Goal: Task Accomplishment & Management: Complete application form

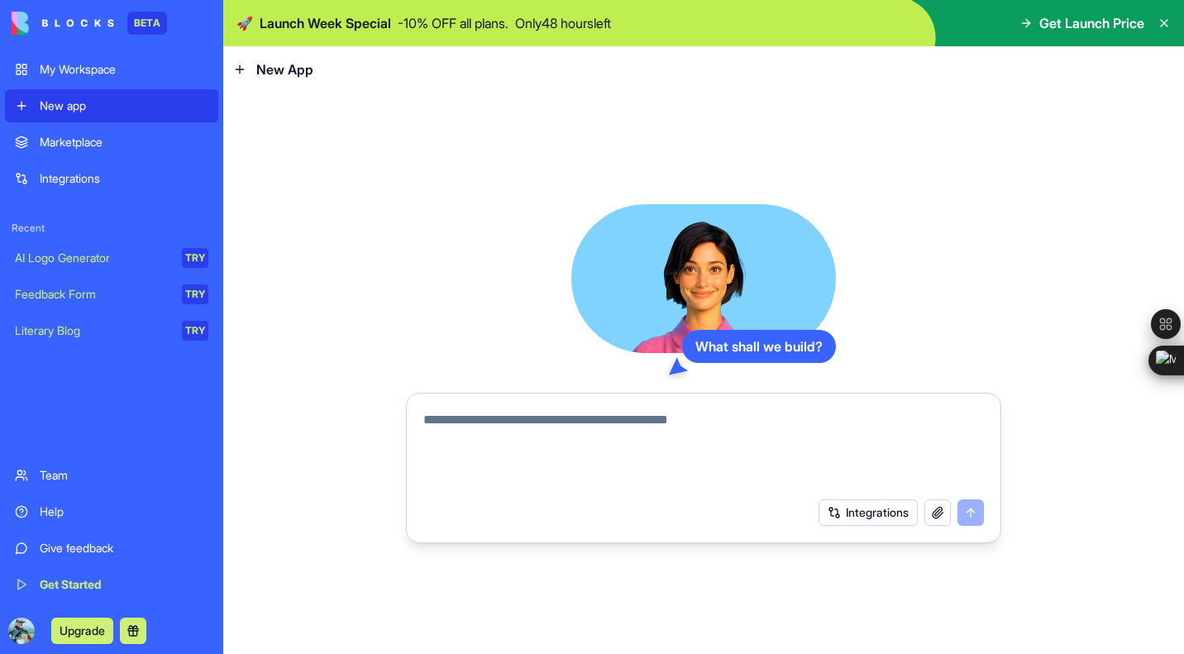
click at [572, 452] on textarea at bounding box center [704, 449] width 561 height 79
click at [566, 414] on textarea at bounding box center [704, 449] width 561 height 79
click at [151, 255] on div "AI Logo Generator" at bounding box center [93, 258] width 156 height 17
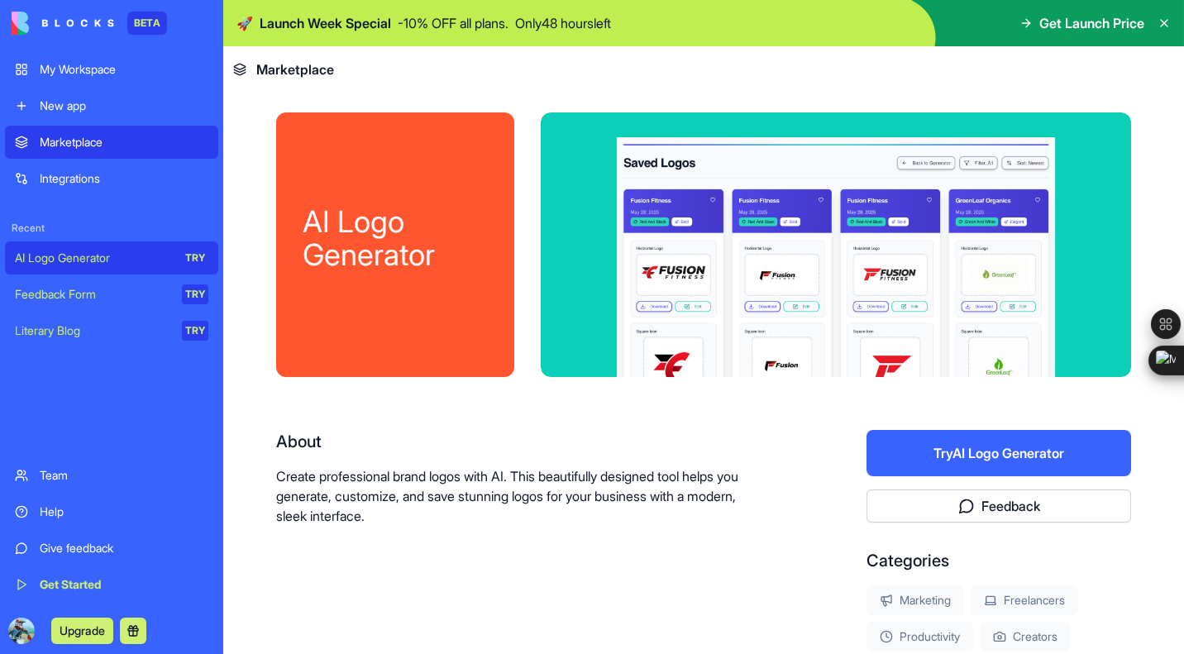
click at [155, 166] on link "Integrations" at bounding box center [111, 178] width 213 height 33
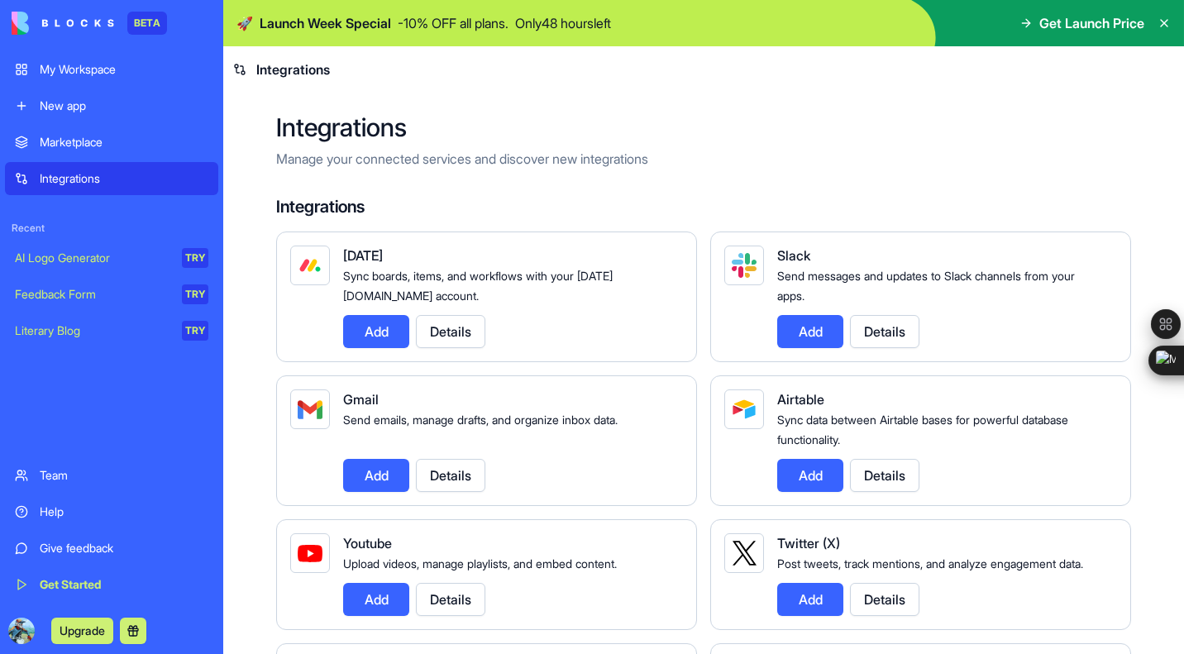
click at [146, 89] on link "New app" at bounding box center [111, 105] width 213 height 33
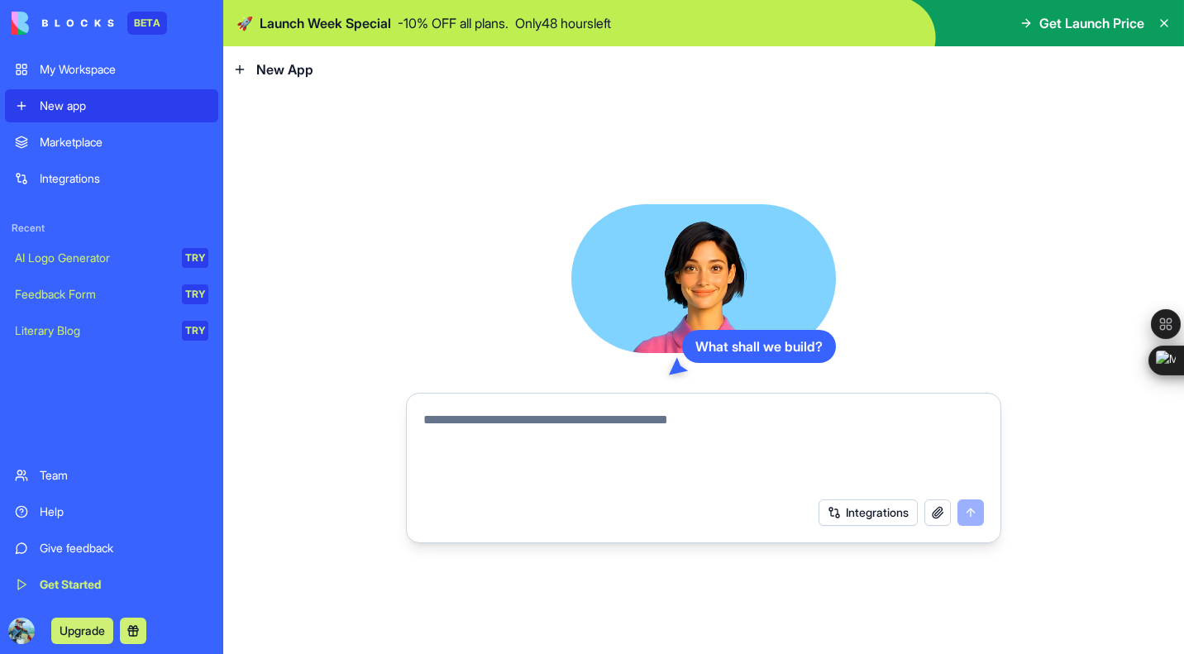
click at [123, 60] on link "My Workspace" at bounding box center [111, 69] width 213 height 33
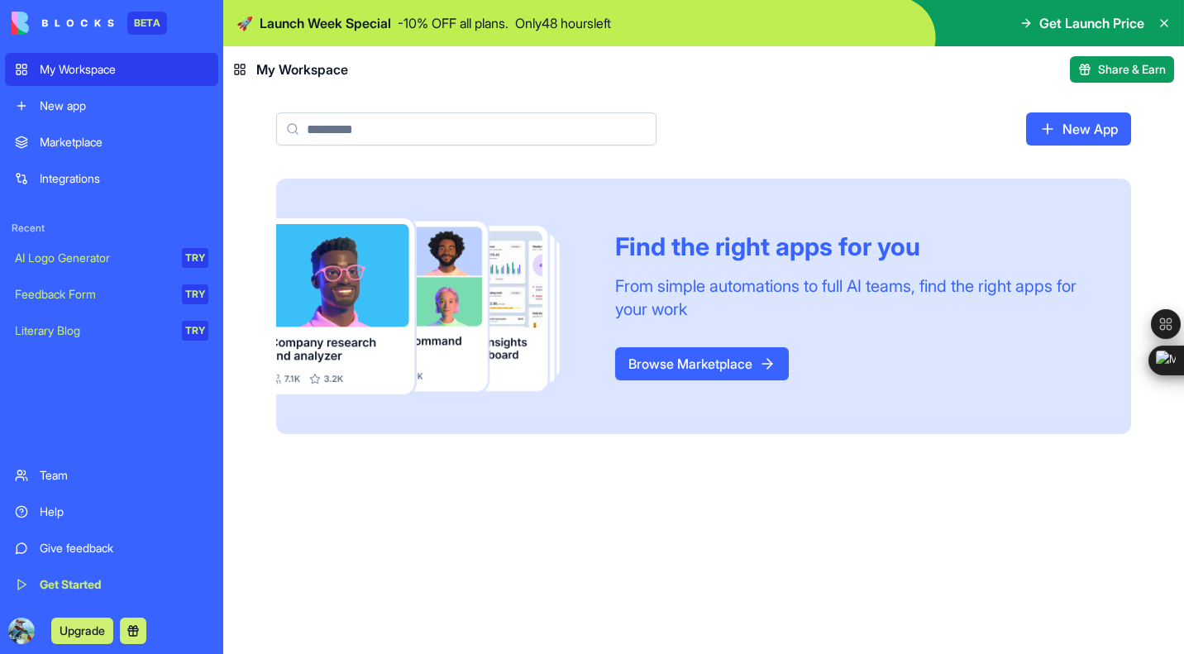
click at [109, 96] on link "New app" at bounding box center [111, 105] width 213 height 33
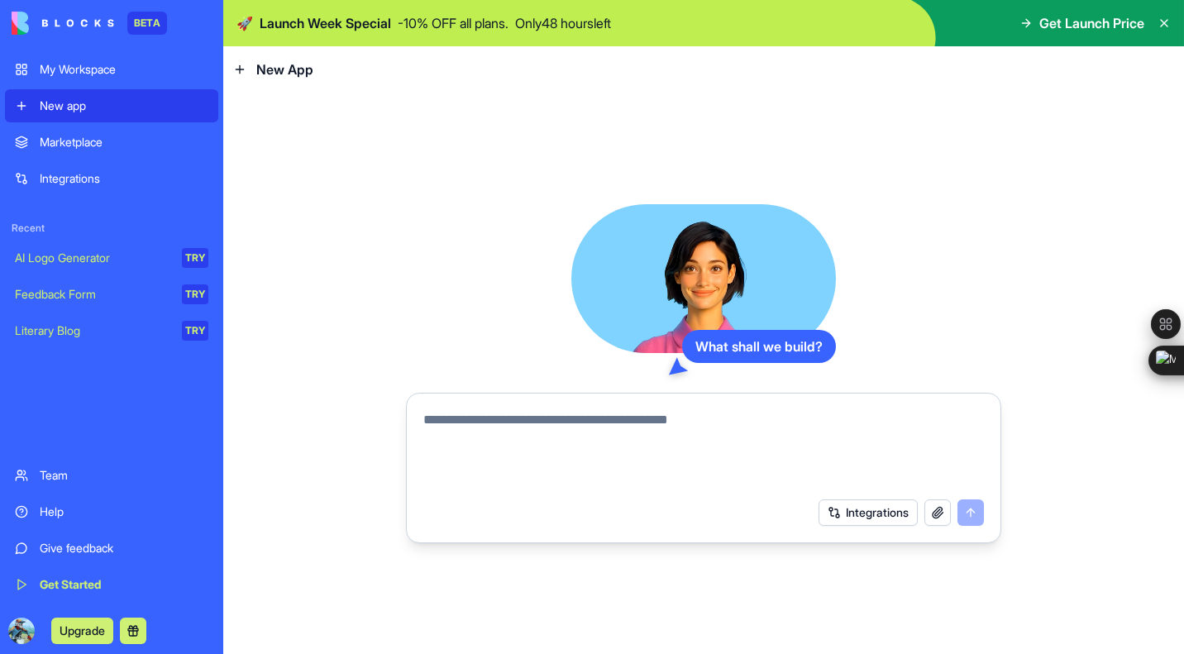
click at [156, 304] on link "Feedback Form TRY" at bounding box center [111, 294] width 213 height 33
click at [176, 296] on link "Feedback Form TRY" at bounding box center [111, 294] width 213 height 33
click at [161, 286] on div "Feedback Form" at bounding box center [93, 294] width 156 height 17
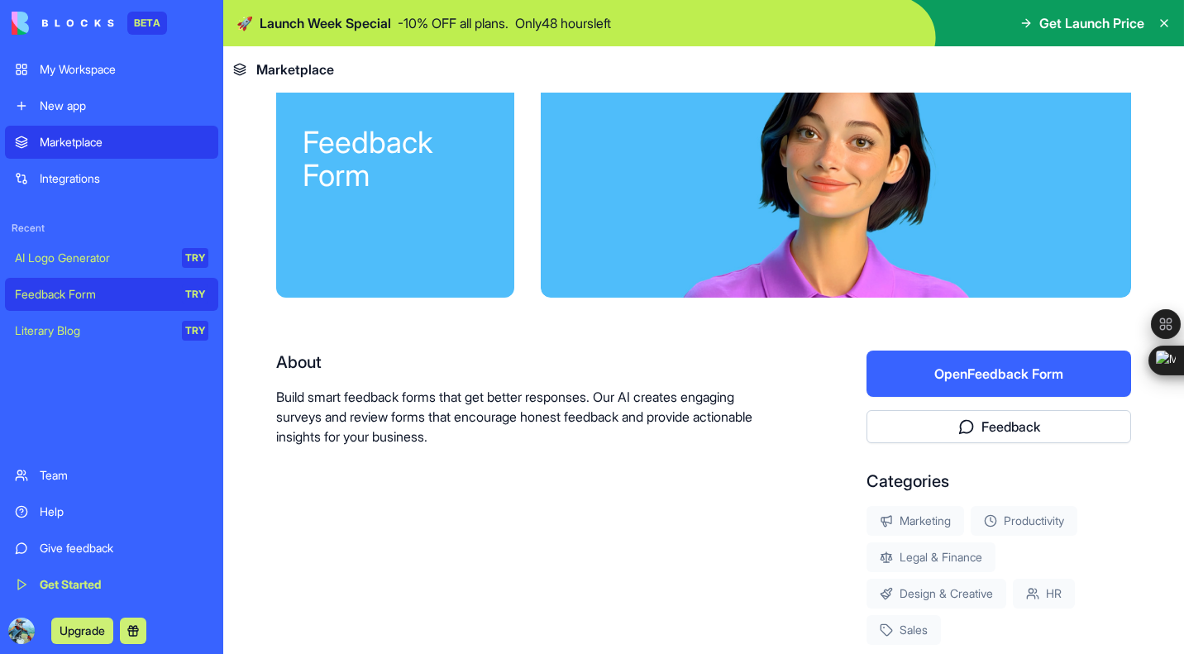
scroll to position [80, 0]
click at [97, 251] on div "AI Logo Generator" at bounding box center [93, 258] width 156 height 17
click at [120, 253] on div "AI Logo Generator" at bounding box center [93, 258] width 156 height 17
click at [151, 256] on div "AI Logo Generator" at bounding box center [93, 258] width 156 height 17
click at [185, 256] on div "TRY" at bounding box center [195, 258] width 26 height 20
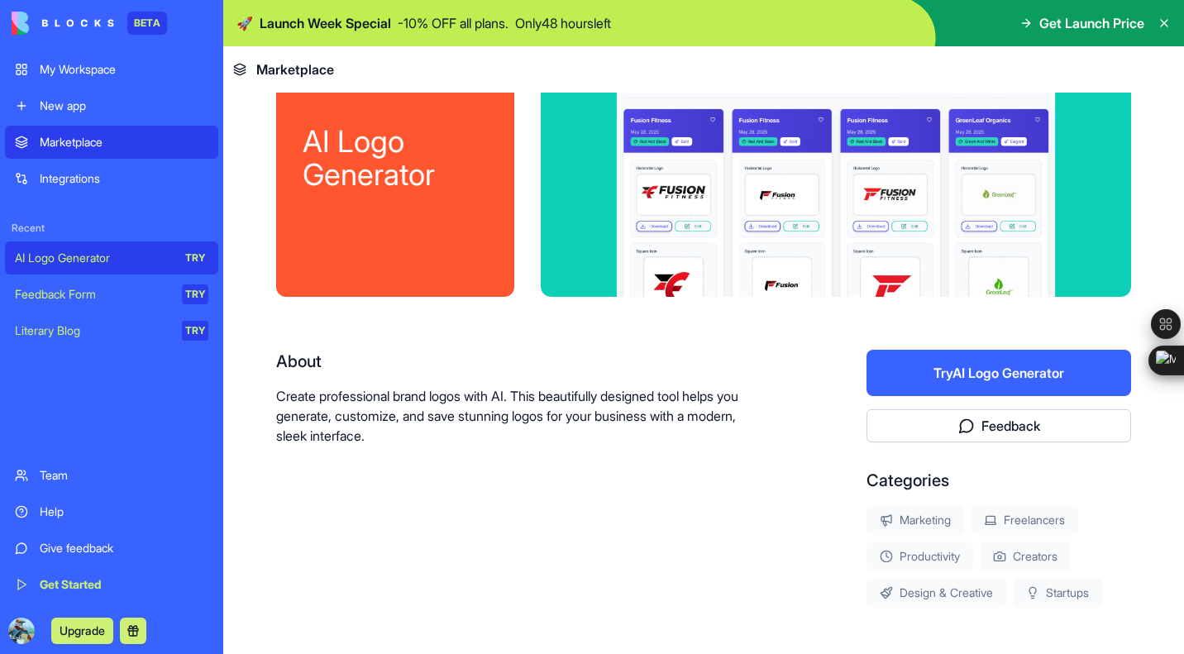
scroll to position [34, 0]
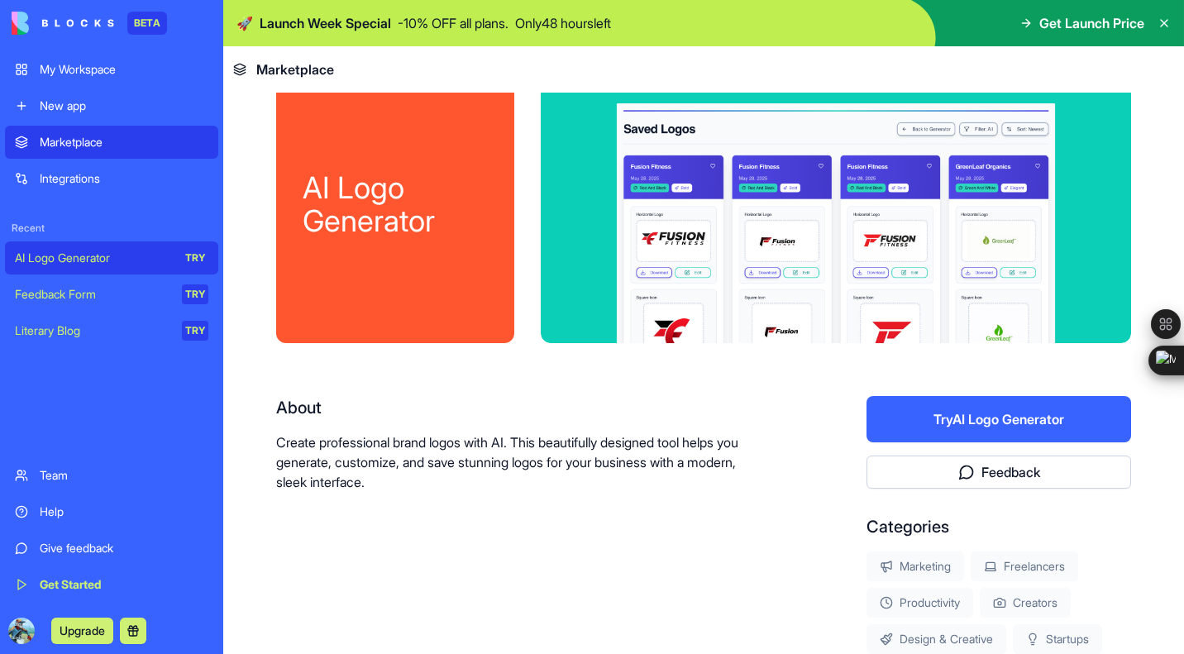
click at [78, 108] on div "New app" at bounding box center [124, 106] width 169 height 17
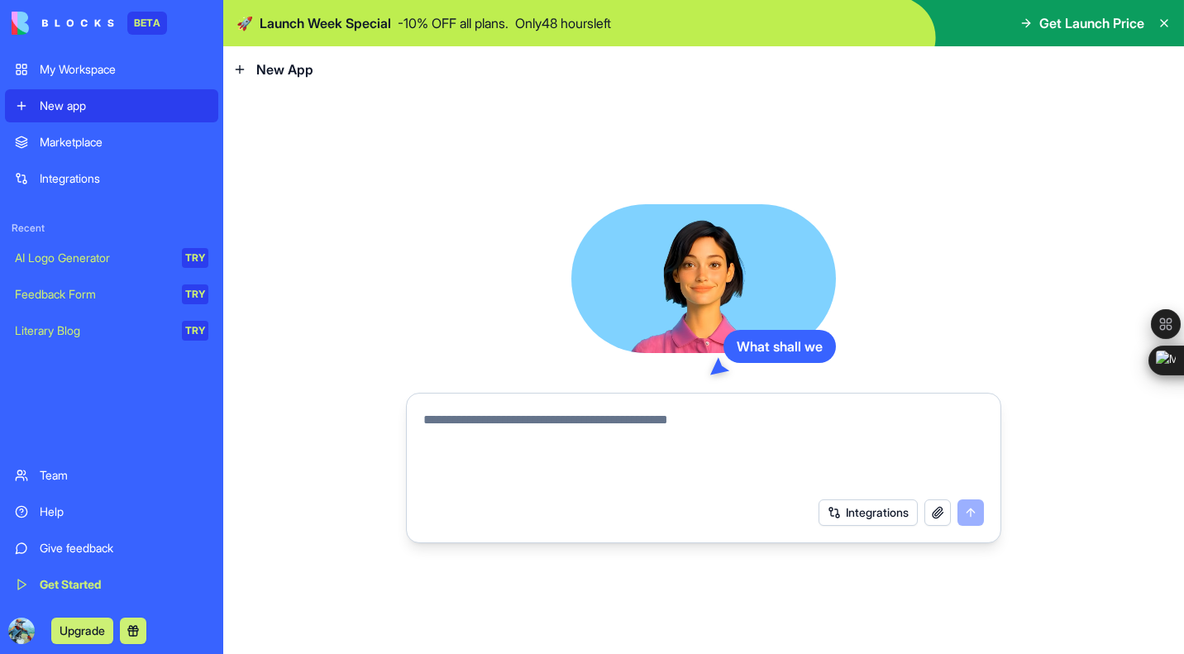
click at [629, 463] on textarea at bounding box center [704, 449] width 561 height 79
click at [627, 402] on div at bounding box center [704, 444] width 581 height 89
click at [624, 425] on textarea at bounding box center [704, 449] width 561 height 79
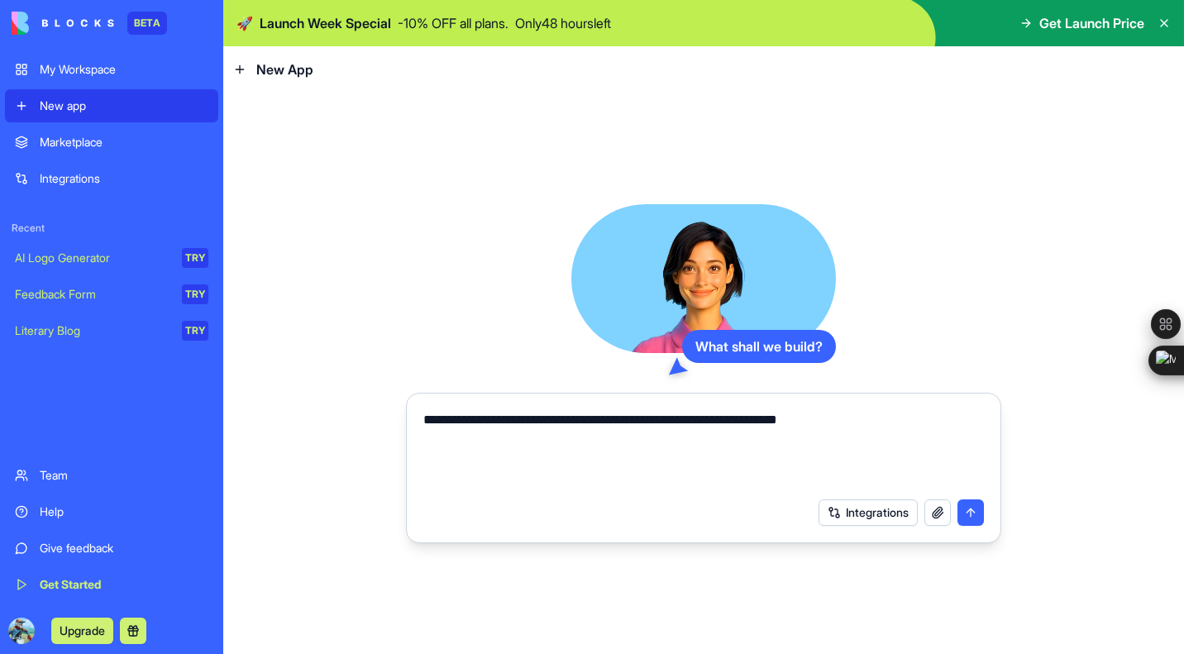
click at [876, 500] on button "Integrations" at bounding box center [868, 513] width 99 height 26
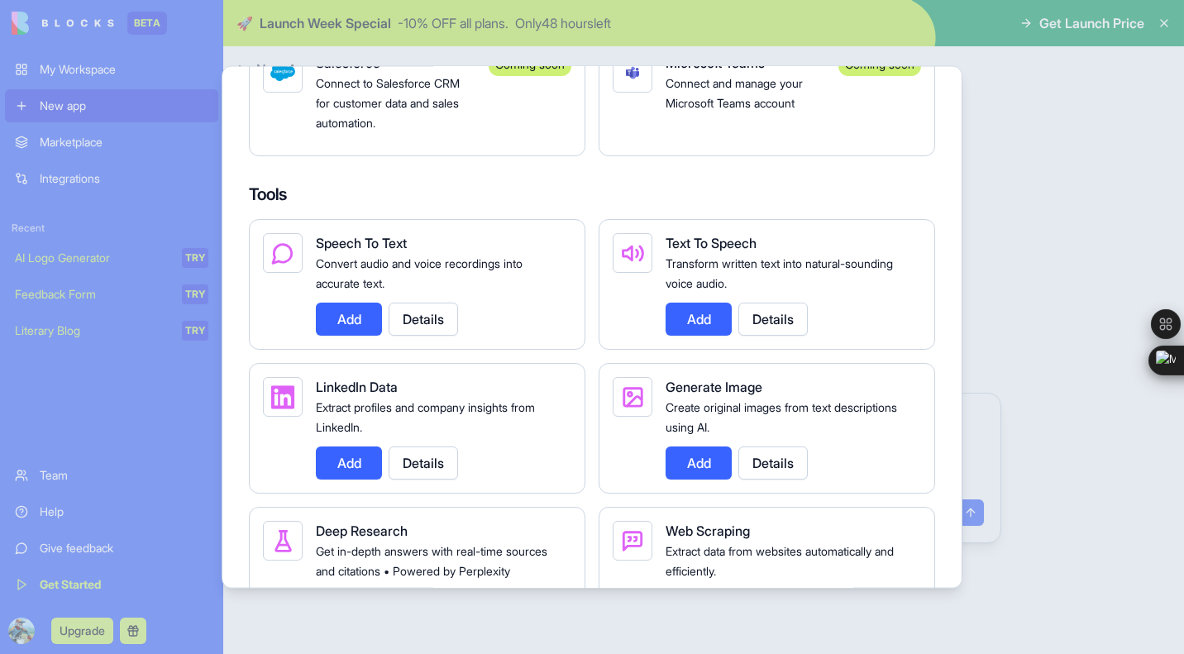
scroll to position [1716, 0]
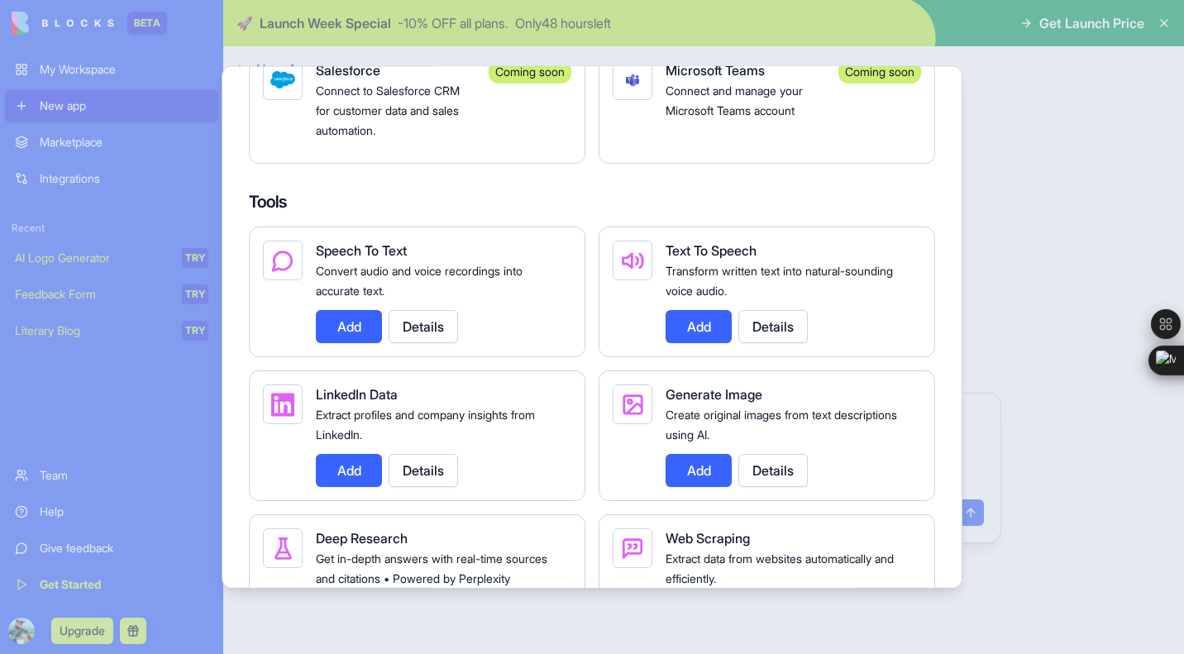
click at [352, 342] on button "Add" at bounding box center [349, 325] width 66 height 33
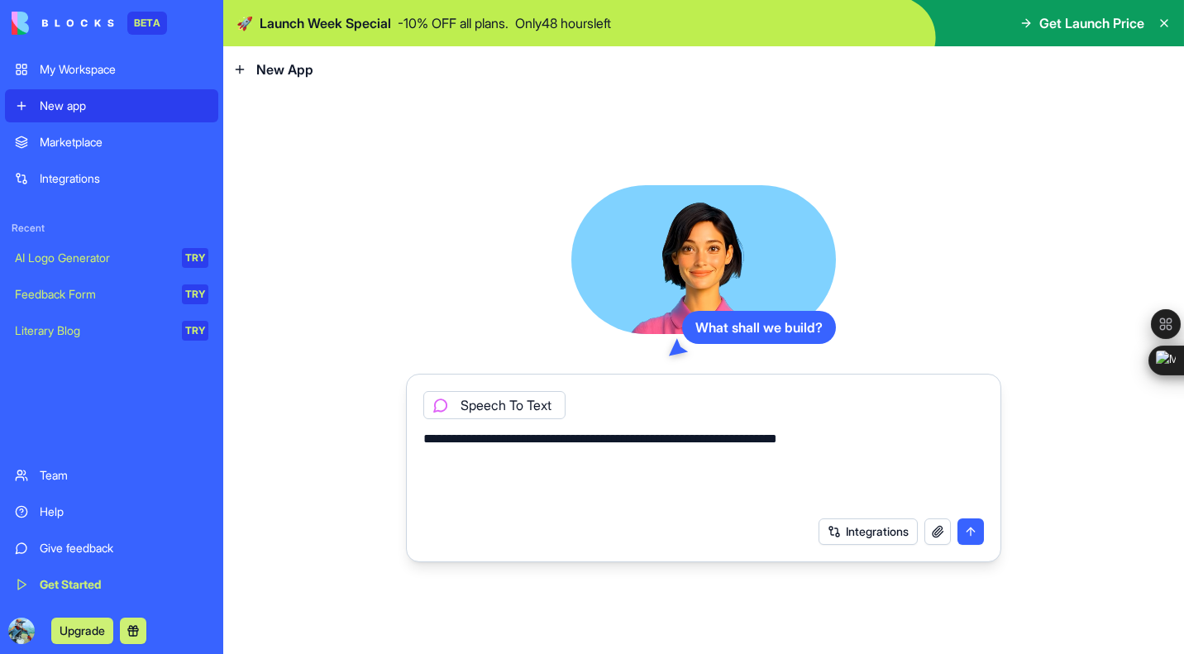
click at [890, 447] on textarea "**********" at bounding box center [704, 468] width 561 height 79
type textarea "**********"
click at [883, 538] on button "Integrations" at bounding box center [868, 532] width 99 height 26
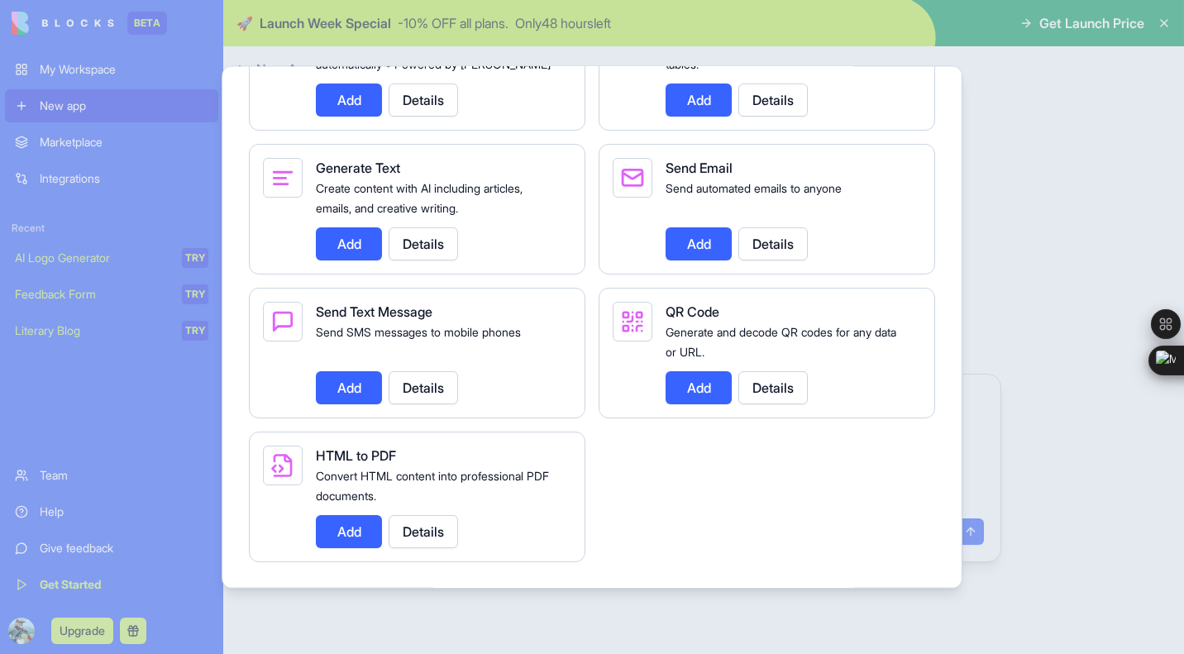
scroll to position [2414, 0]
click at [661, 610] on div at bounding box center [592, 327] width 1184 height 654
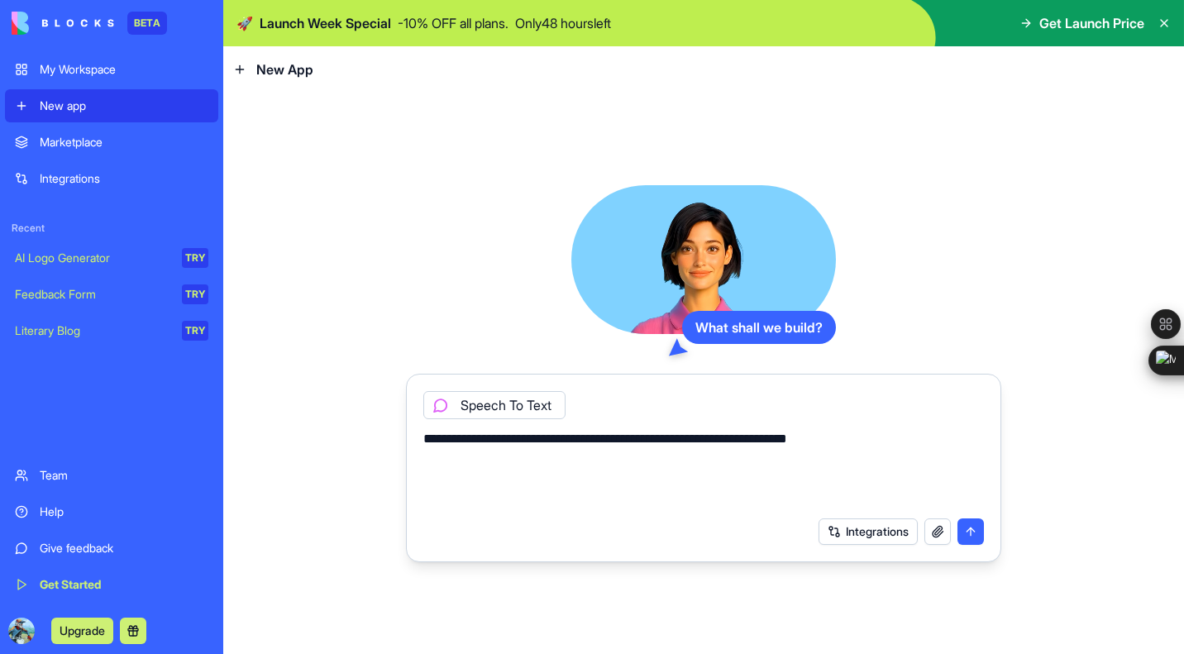
click at [974, 533] on button "submit" at bounding box center [971, 532] width 26 height 26
click at [970, 530] on button "submit" at bounding box center [971, 532] width 26 height 26
click at [916, 457] on textarea "**********" at bounding box center [704, 468] width 561 height 79
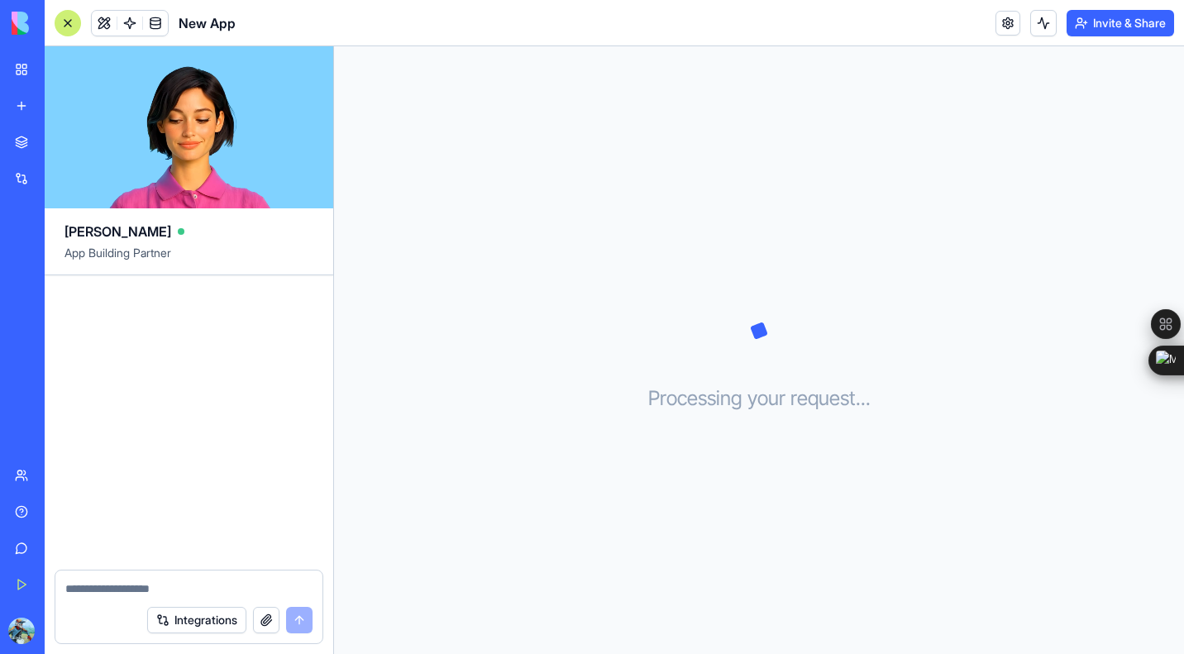
click at [219, 323] on div at bounding box center [189, 422] width 289 height 294
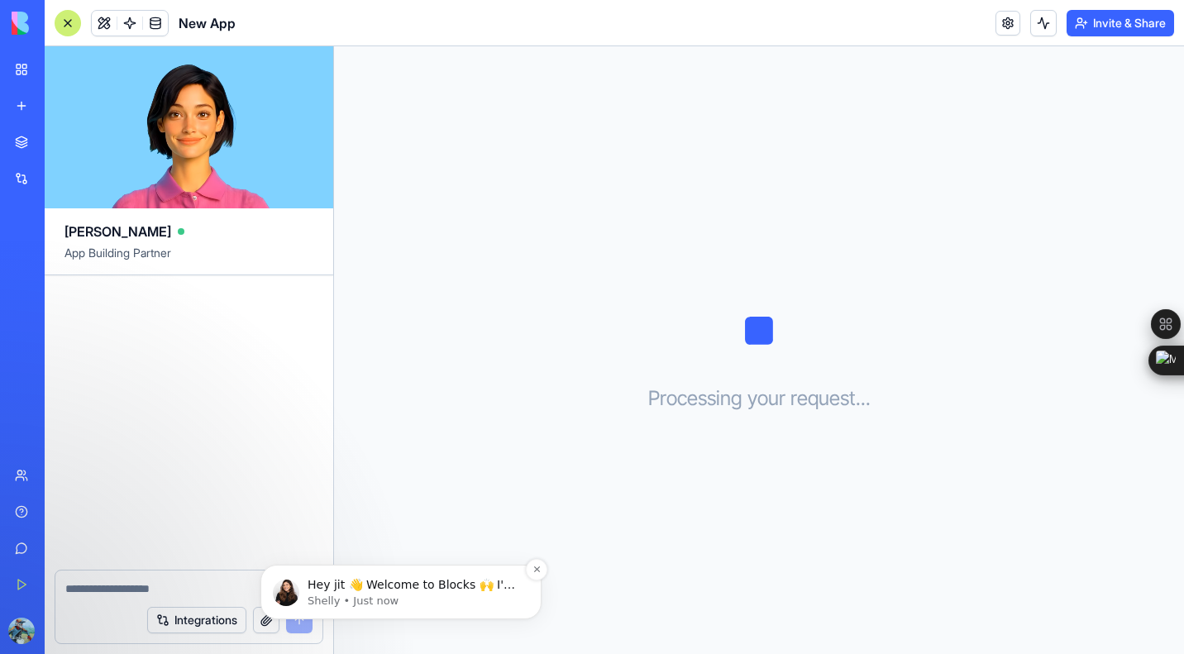
click at [457, 582] on p "Hey jit 👋 Welcome to Blocks 🙌 I'm here if you have any questions!" at bounding box center [414, 585] width 213 height 17
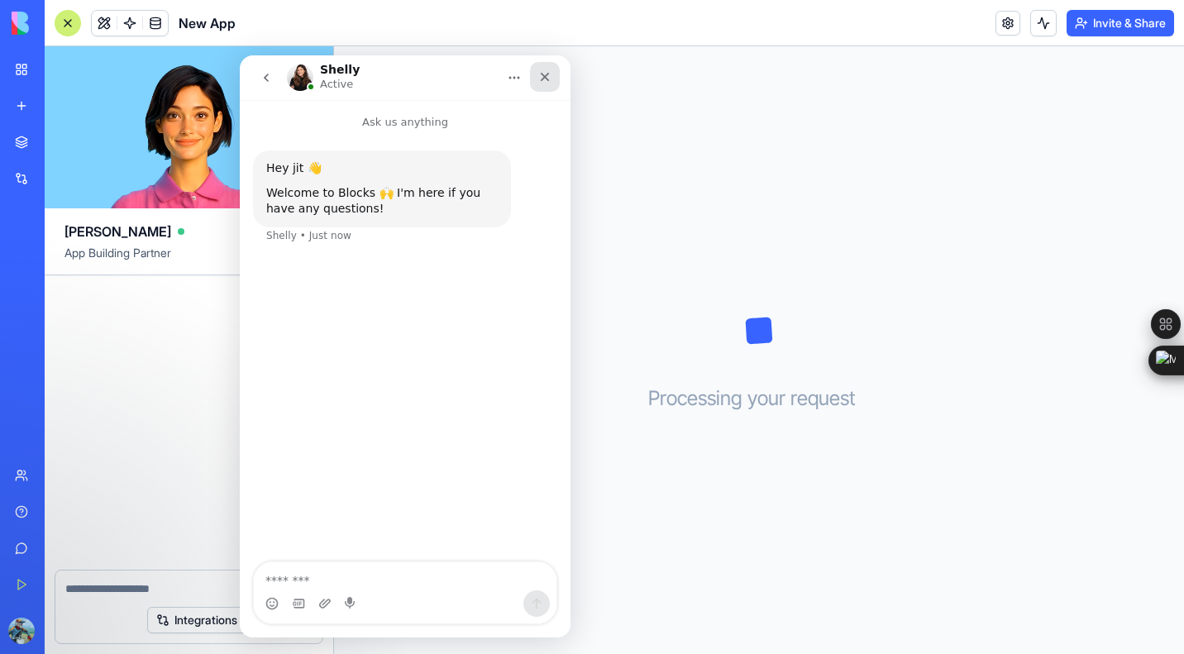
click at [555, 74] on div "Close" at bounding box center [545, 77] width 30 height 30
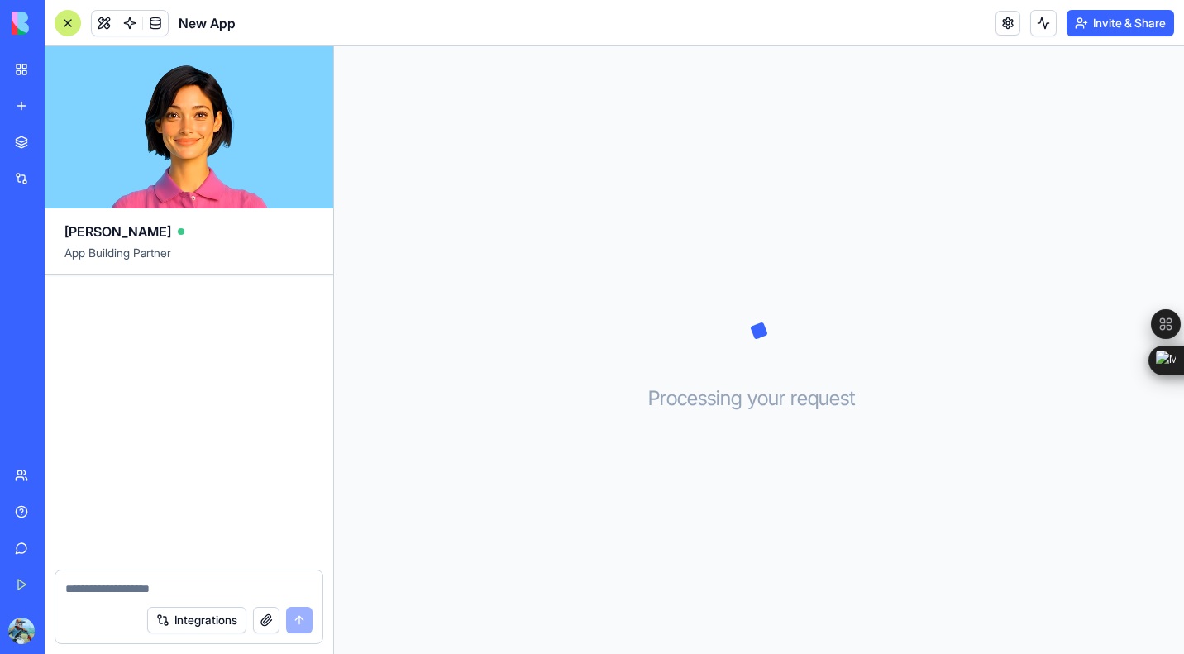
click at [180, 588] on textarea at bounding box center [188, 589] width 247 height 17
click at [162, 235] on div "[PERSON_NAME]" at bounding box center [189, 224] width 249 height 33
click at [991, 19] on header "New App Invite & Share" at bounding box center [615, 23] width 1140 height 46
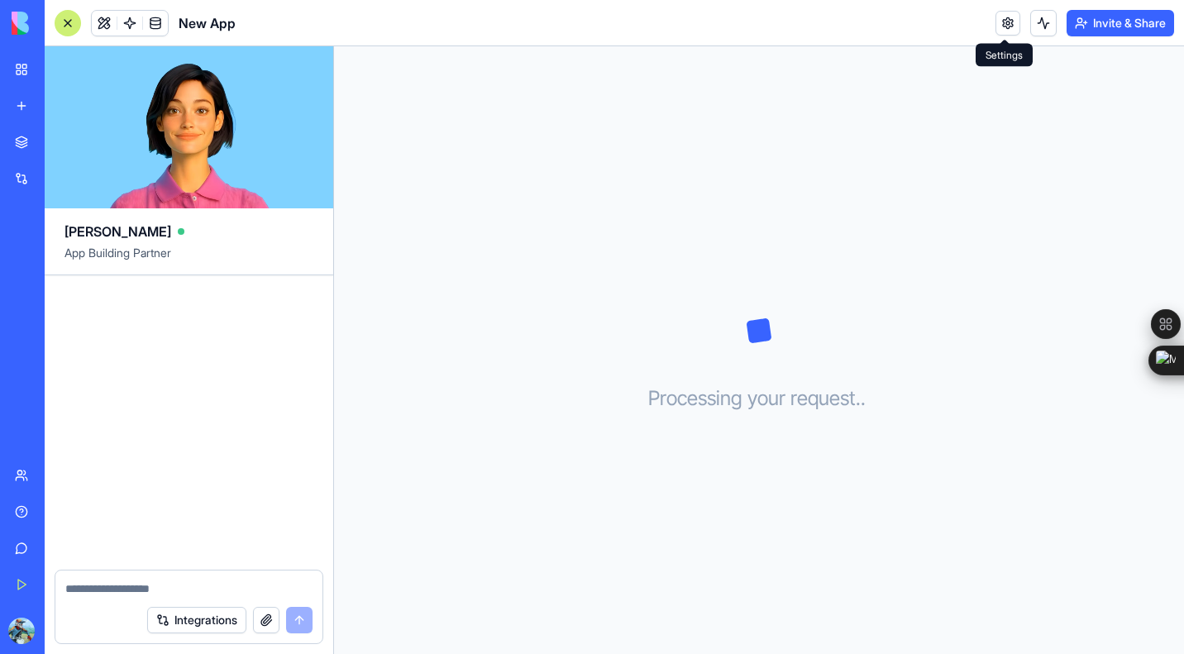
click at [1001, 19] on link at bounding box center [1008, 23] width 25 height 25
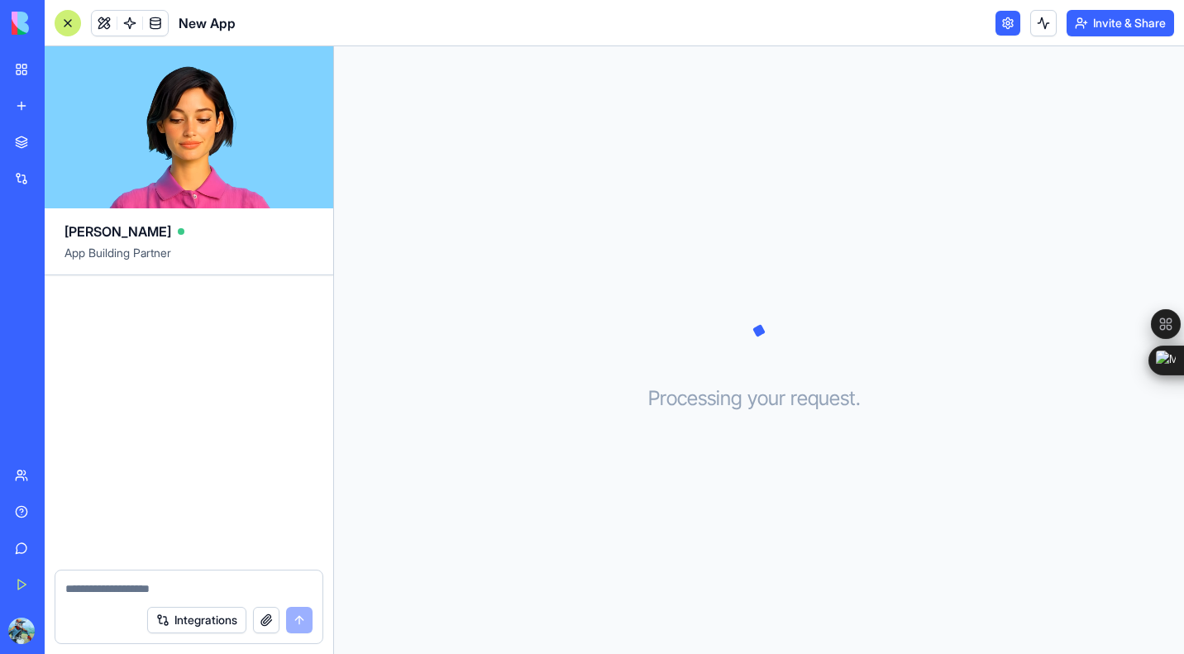
click at [1001, 19] on link at bounding box center [1008, 23] width 25 height 25
click at [1007, 24] on link at bounding box center [1008, 23] width 25 height 25
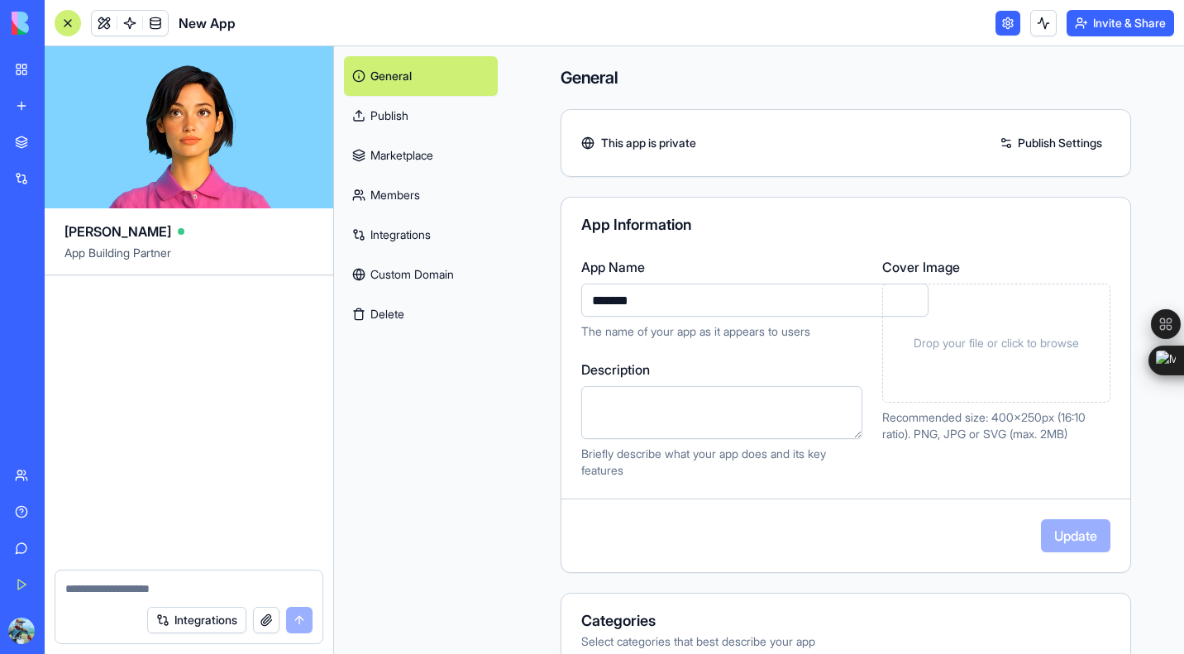
click at [441, 124] on link "Publish" at bounding box center [421, 116] width 154 height 40
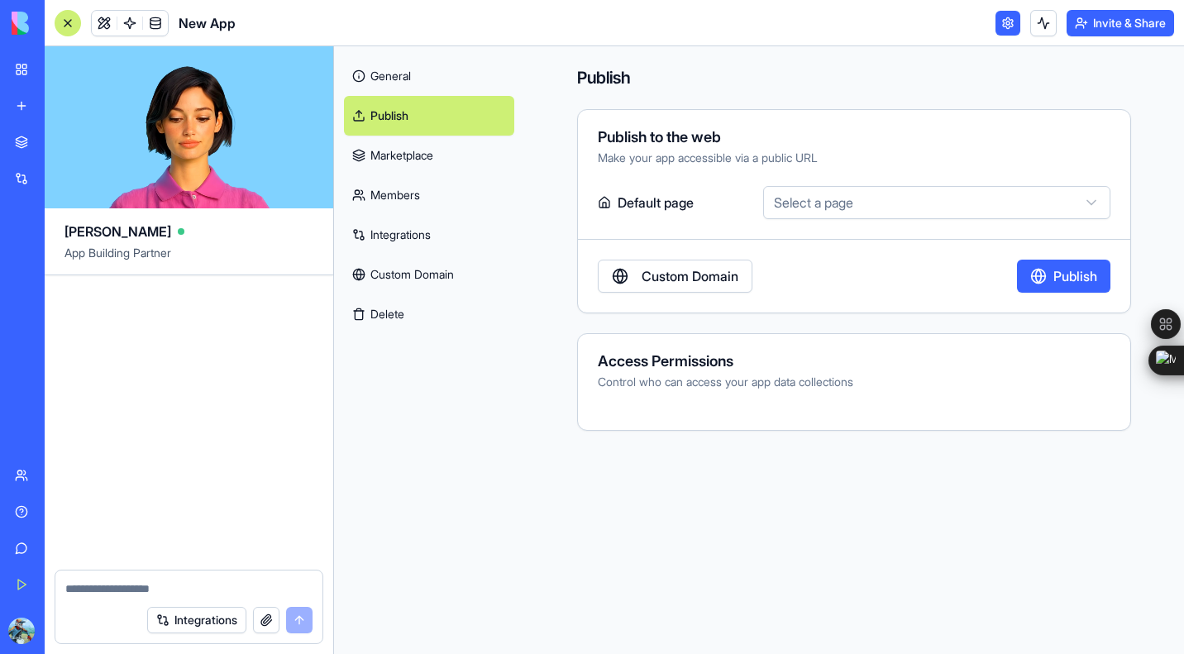
click at [431, 165] on link "Marketplace" at bounding box center [429, 156] width 170 height 40
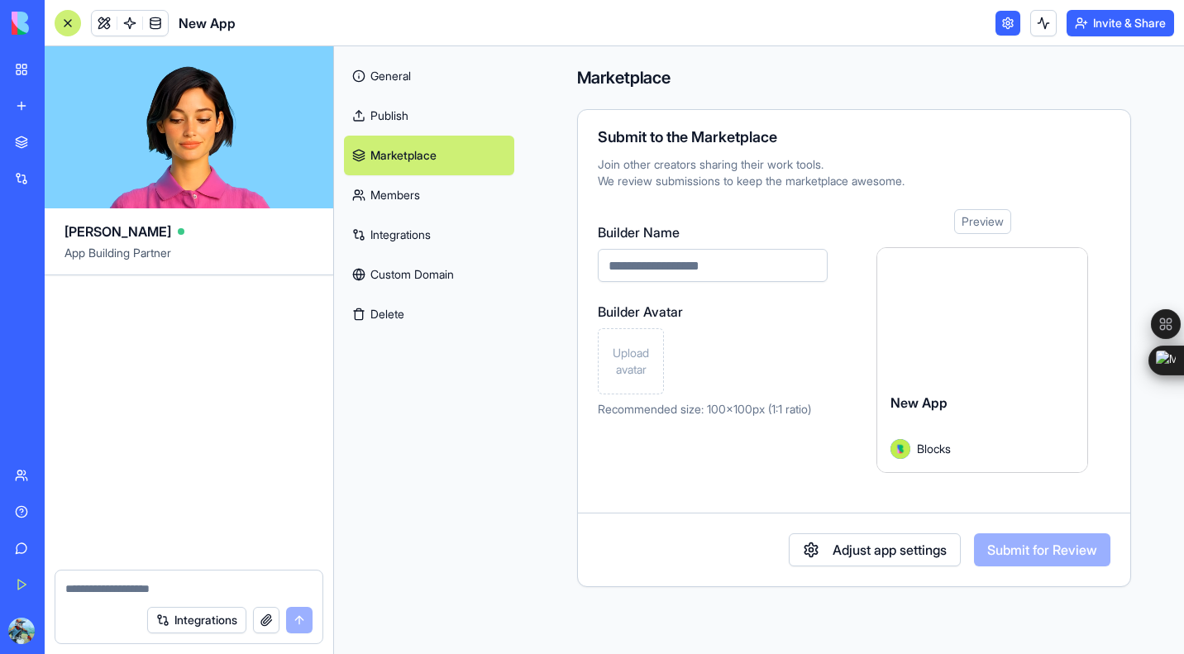
click at [443, 196] on link "Members" at bounding box center [429, 195] width 170 height 40
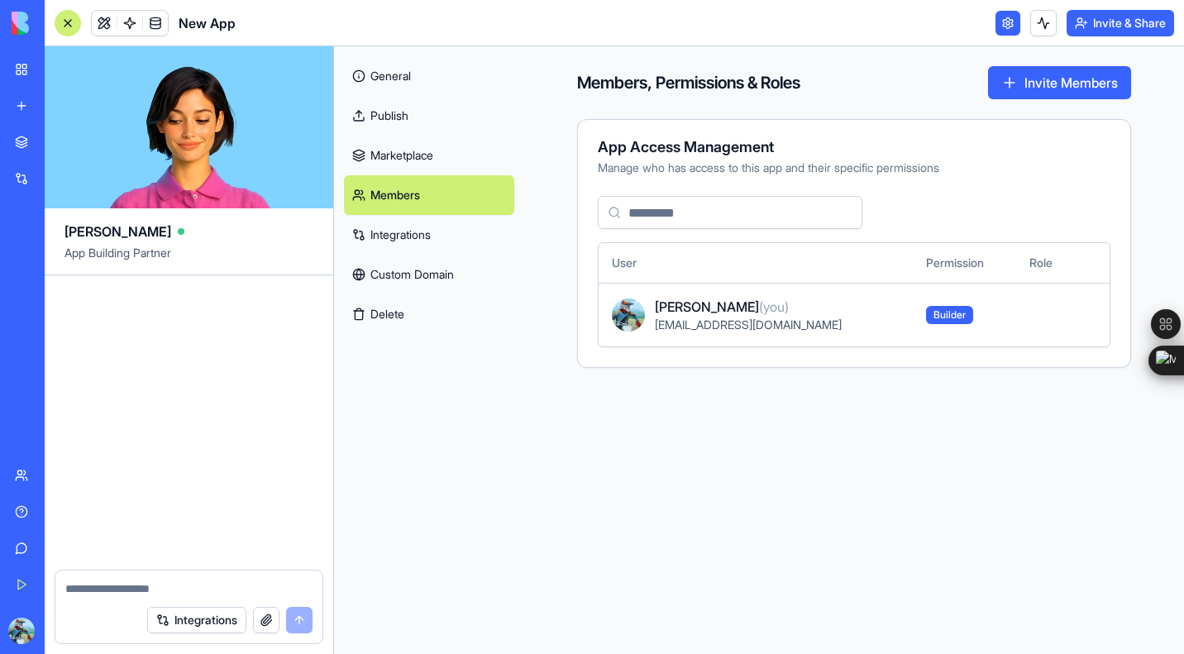
click at [36, 60] on link "My Workspace" at bounding box center [38, 69] width 66 height 33
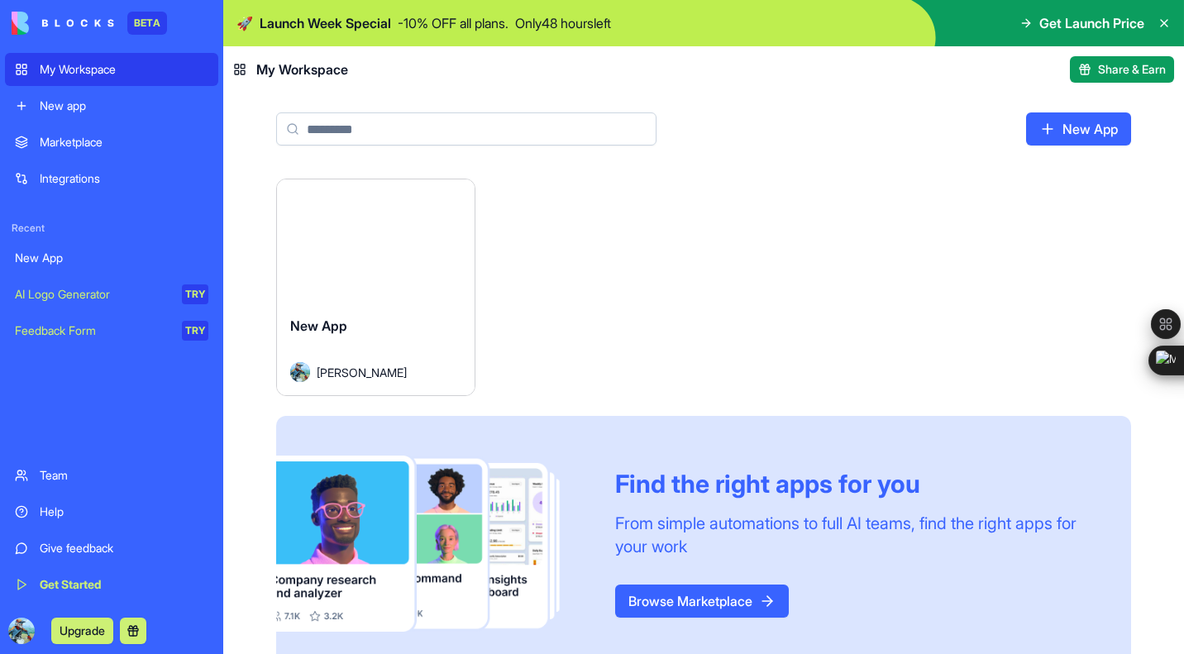
click at [69, 249] on link "New App" at bounding box center [111, 258] width 213 height 33
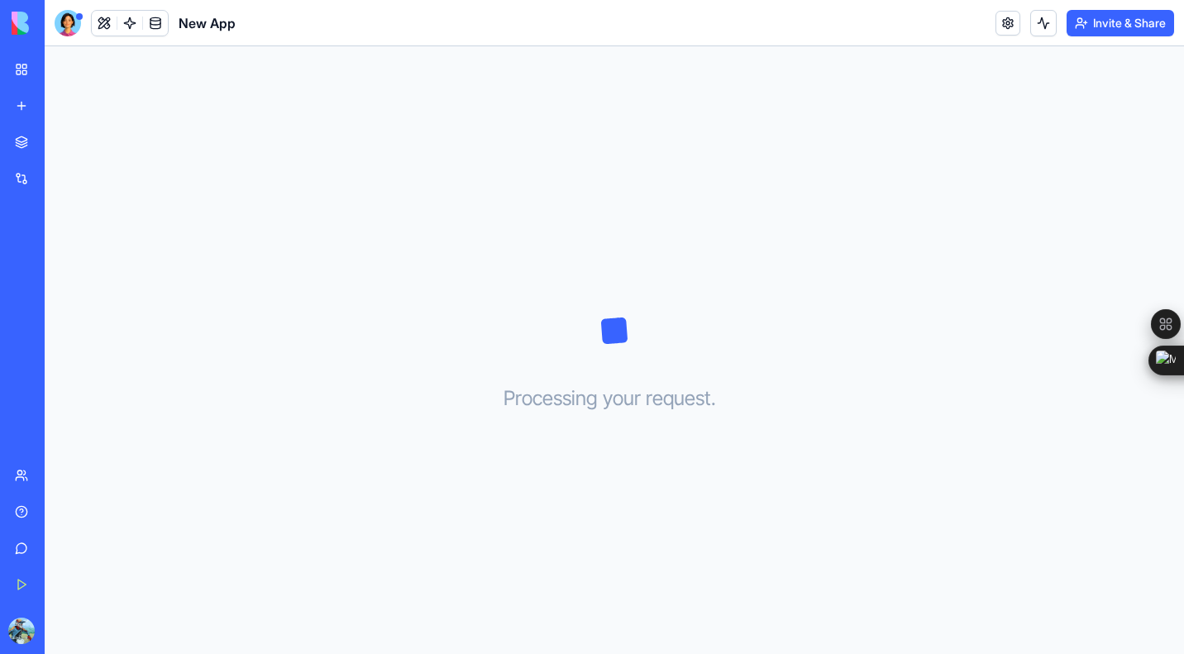
click at [81, 20] on div "New App" at bounding box center [145, 23] width 181 height 26
click at [104, 19] on button at bounding box center [104, 23] width 25 height 25
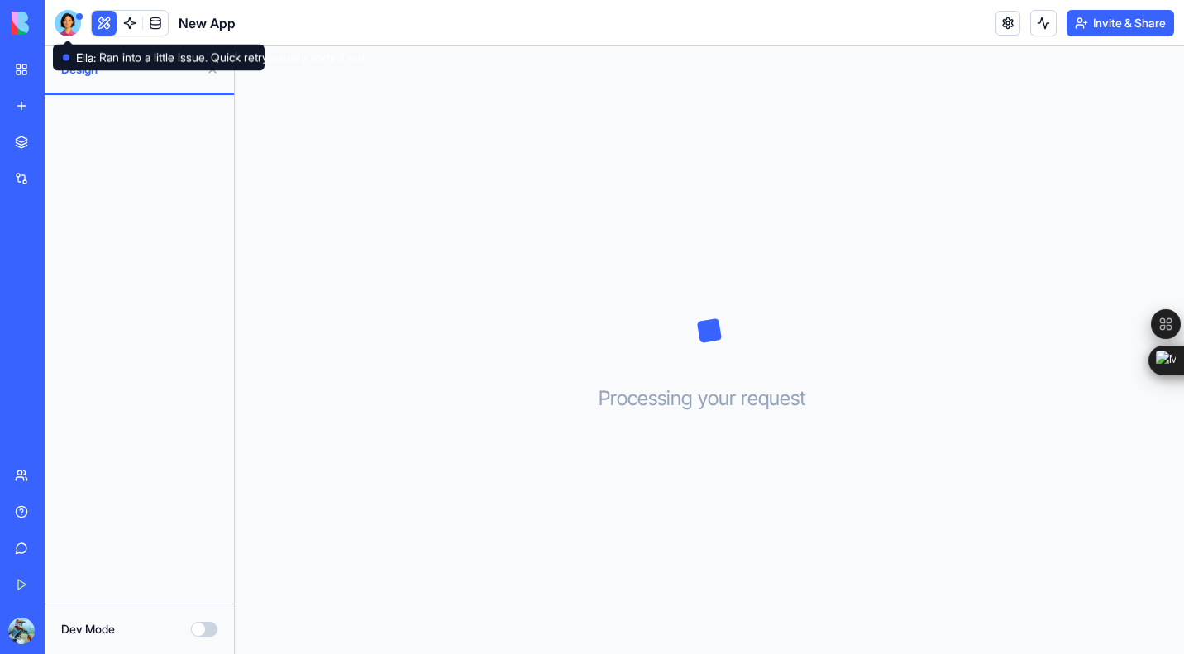
click at [76, 16] on div at bounding box center [79, 16] width 7 height 7
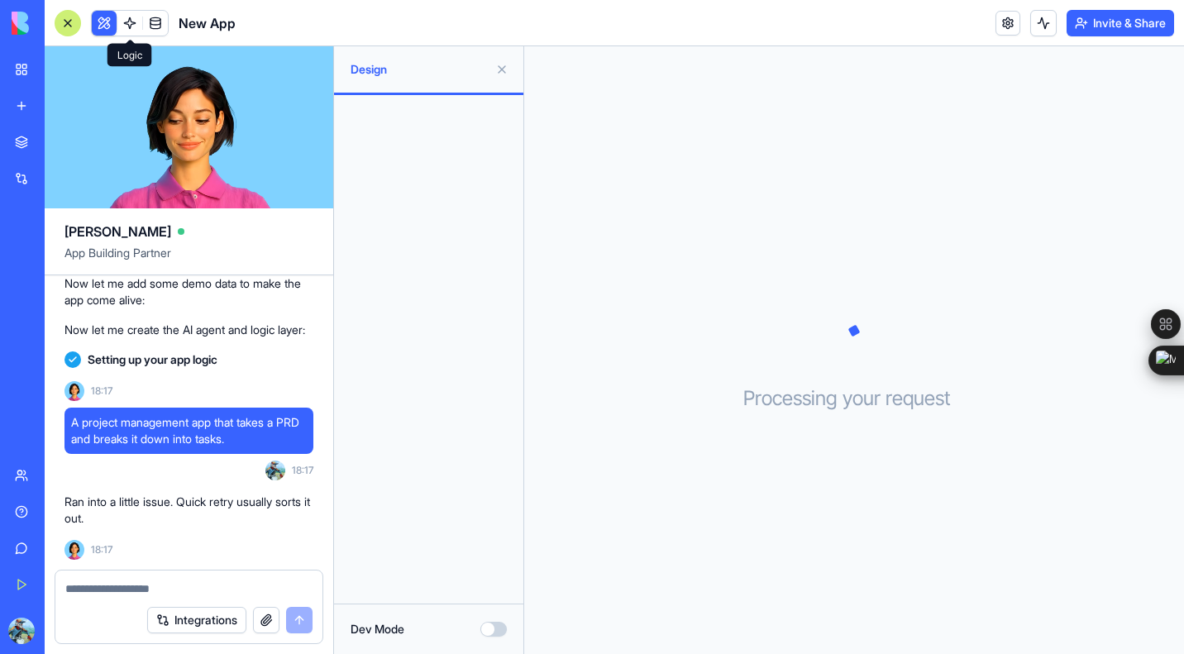
click at [110, 26] on button at bounding box center [104, 23] width 25 height 25
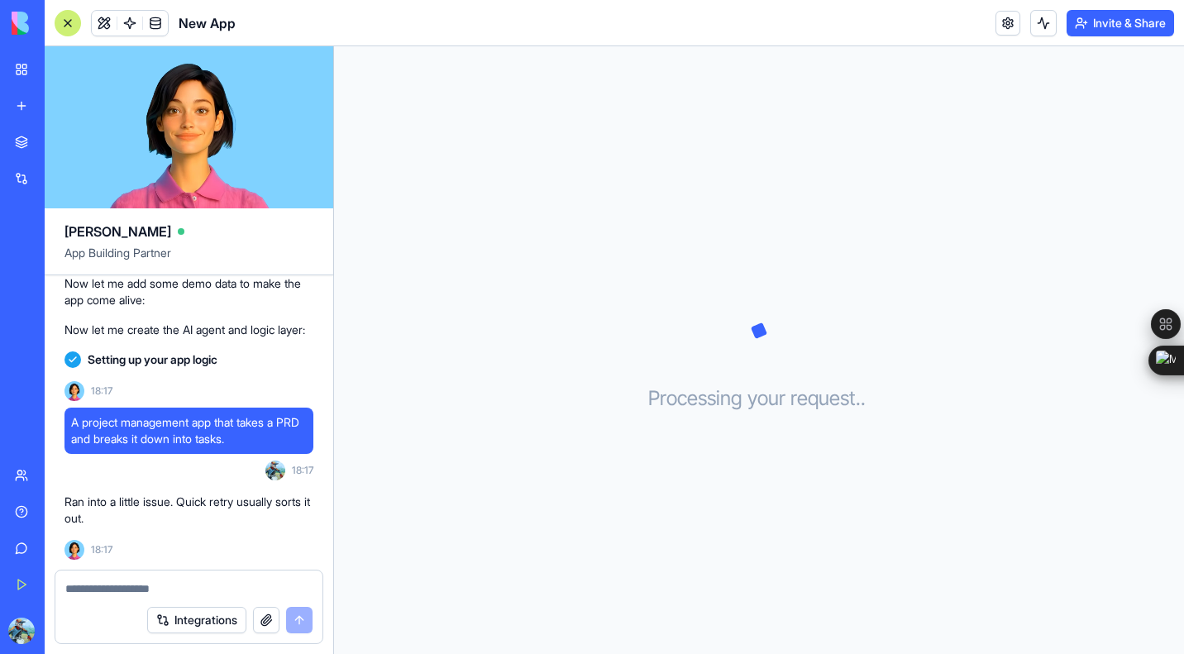
click at [248, 581] on textarea at bounding box center [188, 589] width 247 height 17
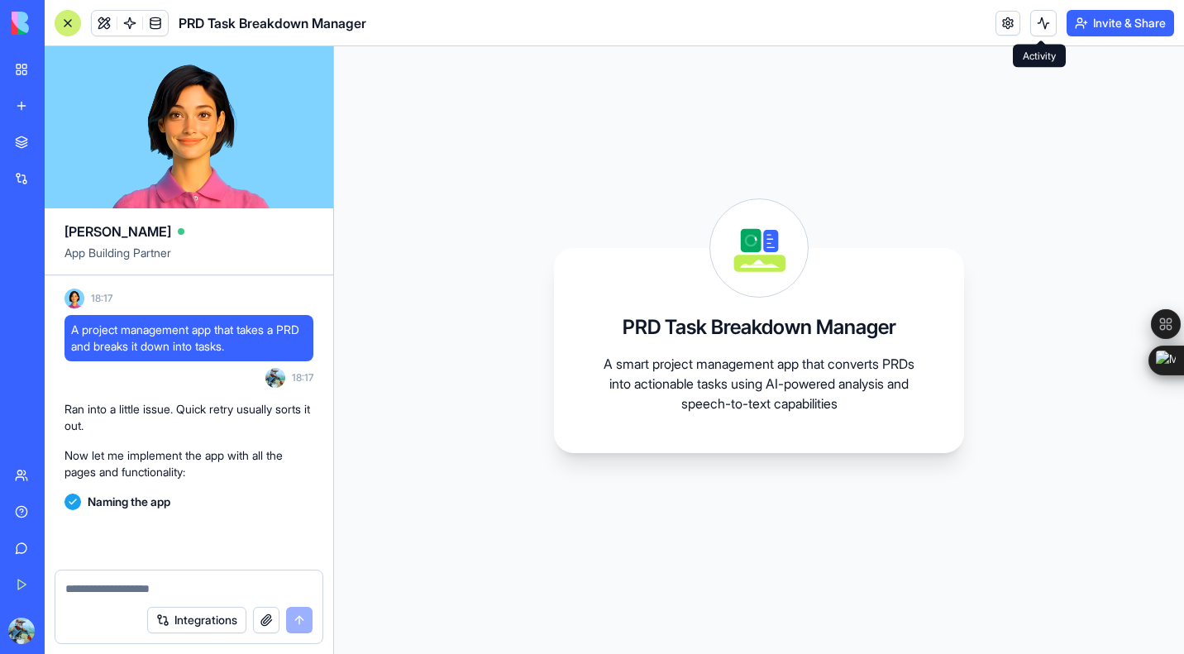
scroll to position [539, 0]
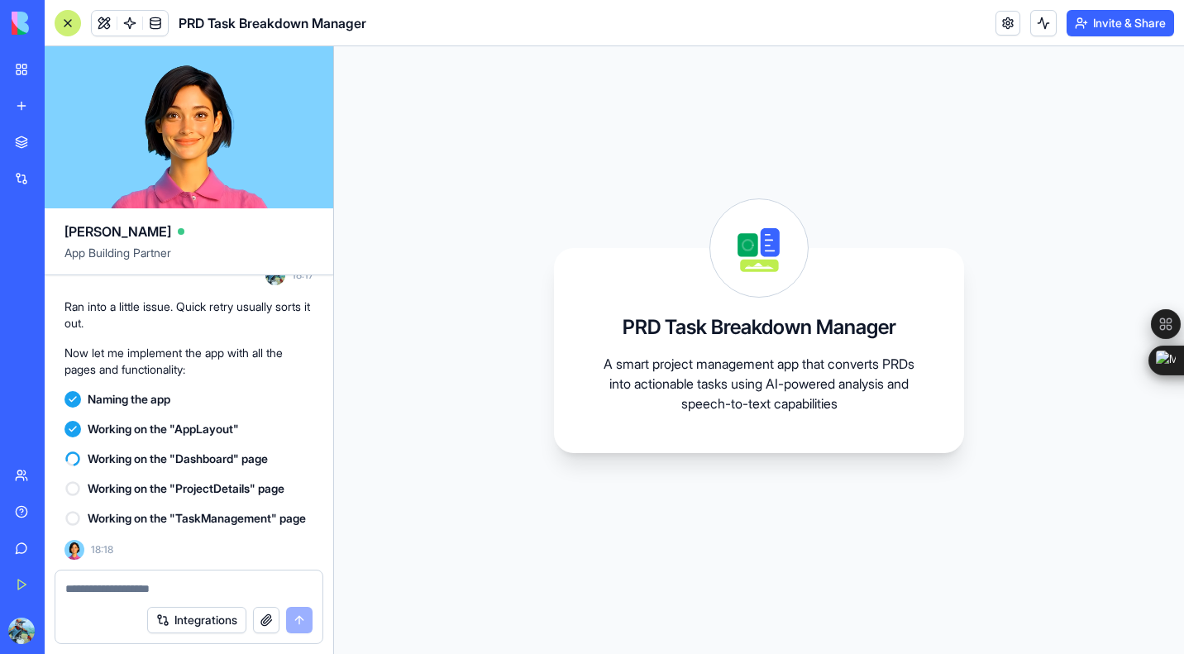
click at [132, 109] on video at bounding box center [189, 127] width 289 height 162
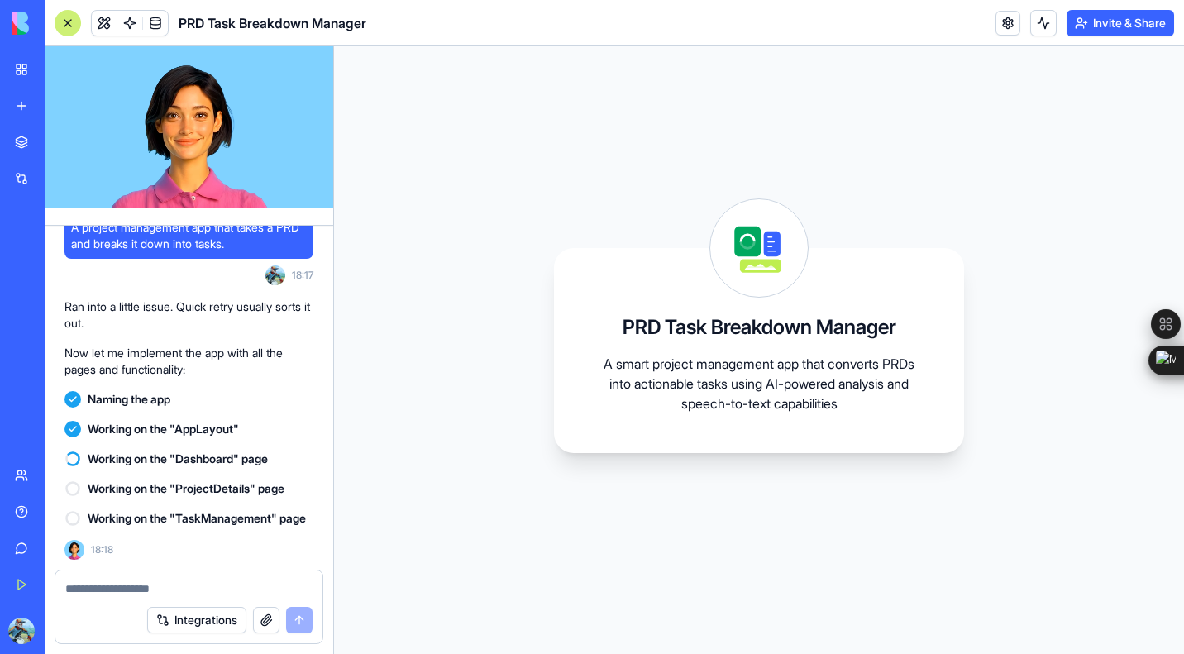
scroll to position [472, 0]
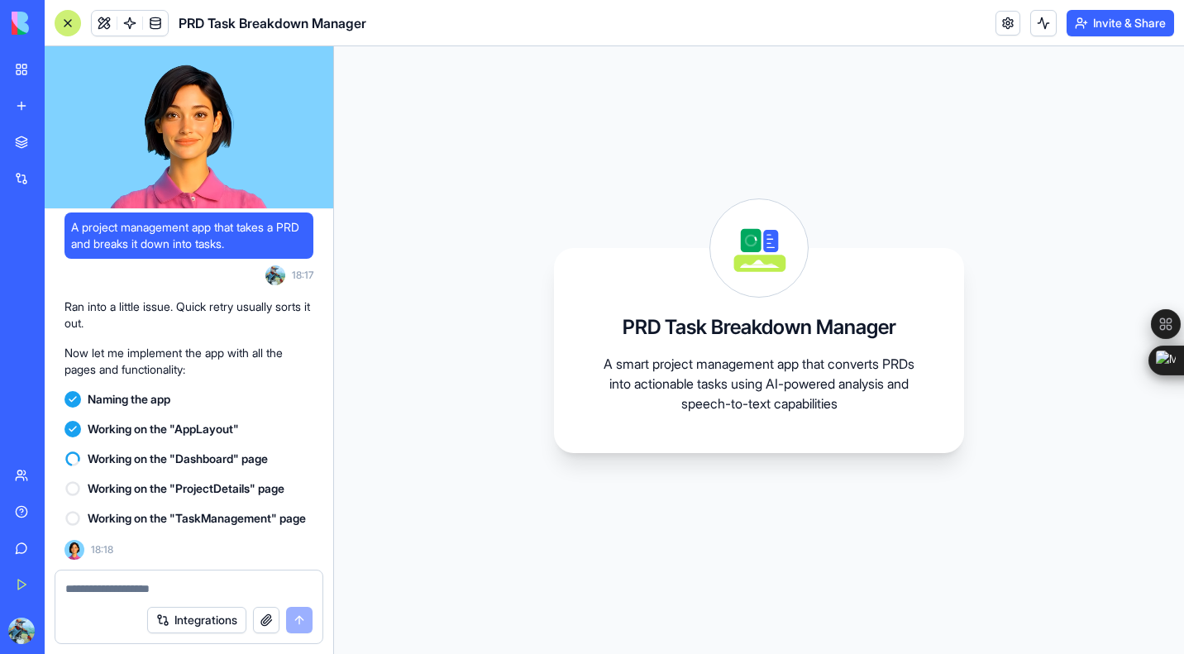
click at [184, 182] on video at bounding box center [189, 127] width 289 height 162
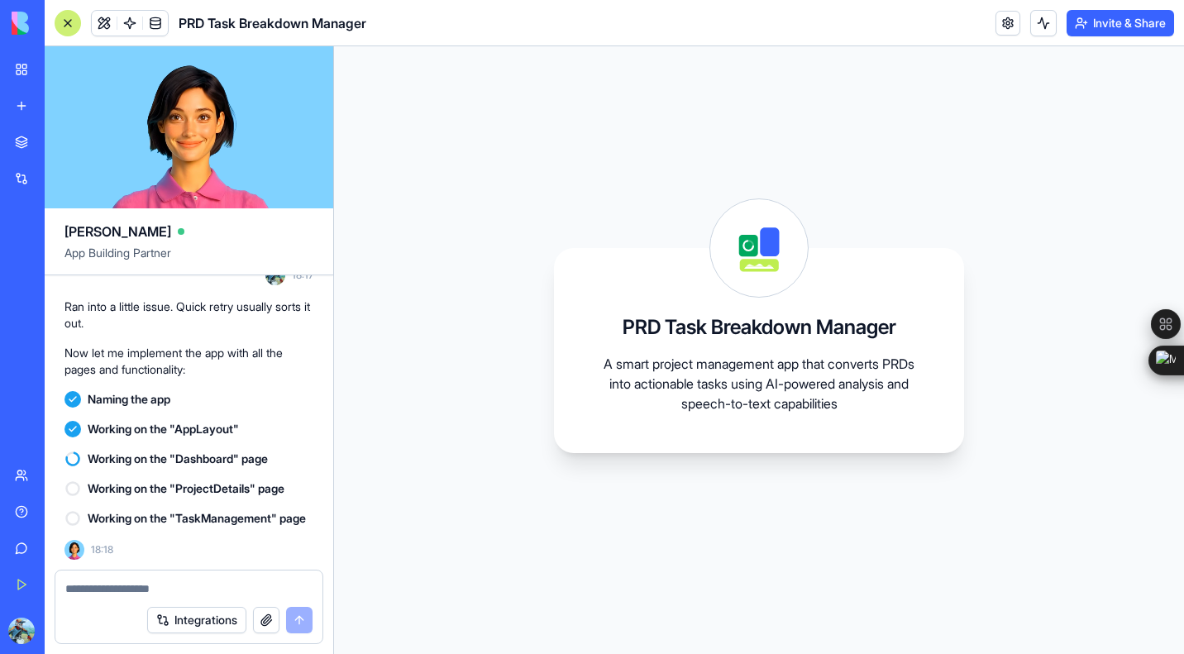
click at [184, 182] on video at bounding box center [189, 127] width 289 height 162
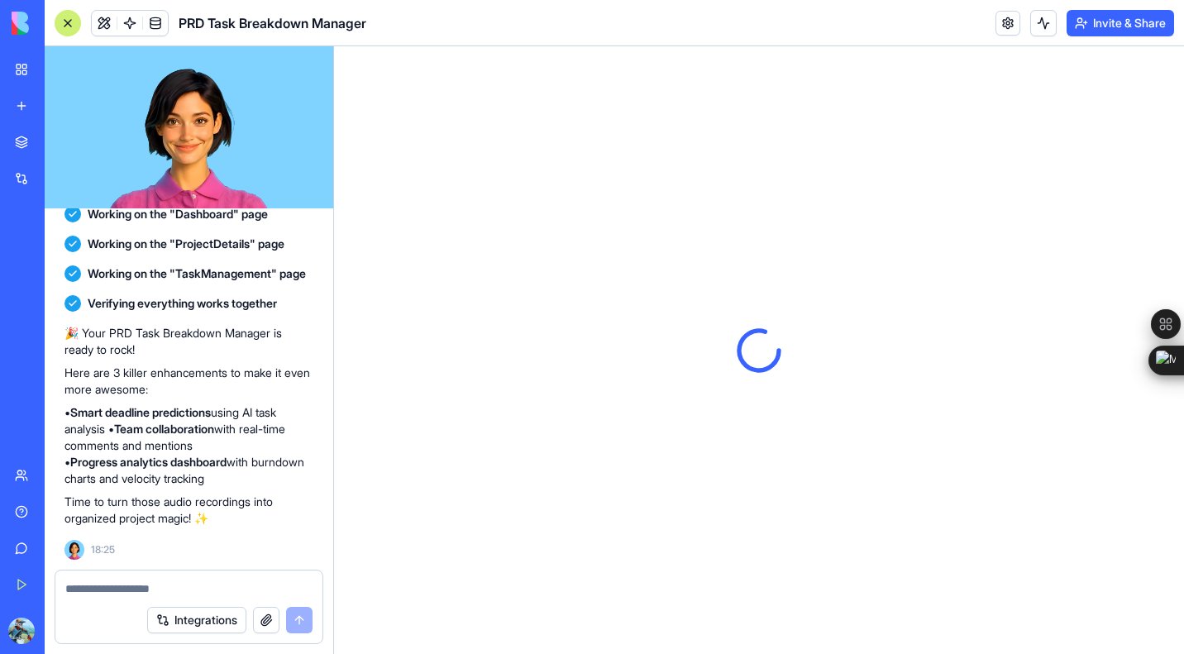
scroll to position [0, 0]
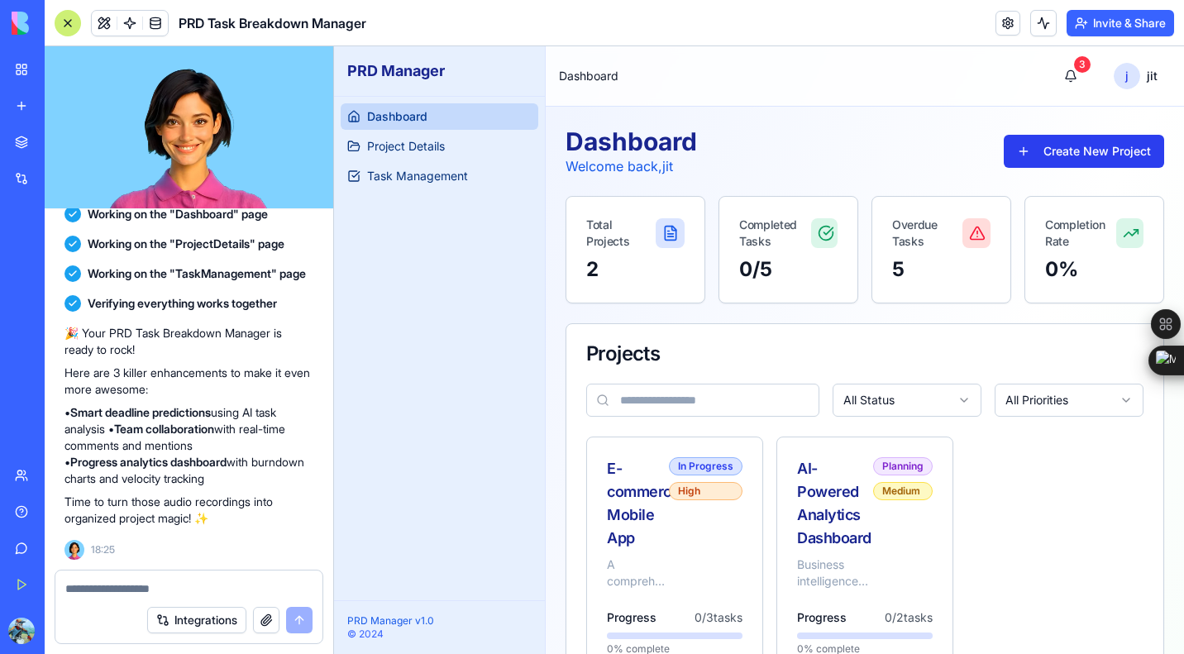
click at [1024, 143] on button "Create New Project" at bounding box center [1084, 151] width 160 height 33
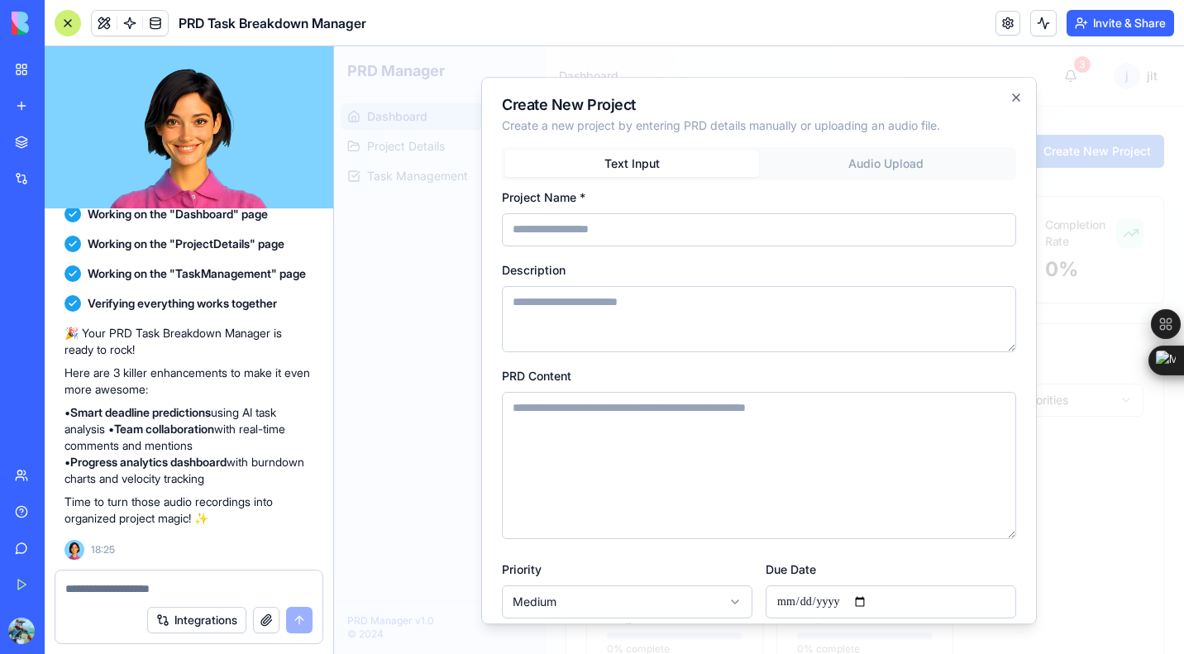
click at [663, 227] on input "Project Name *" at bounding box center [759, 229] width 514 height 33
click at [945, 160] on button "Audio Upload" at bounding box center [886, 164] width 254 height 26
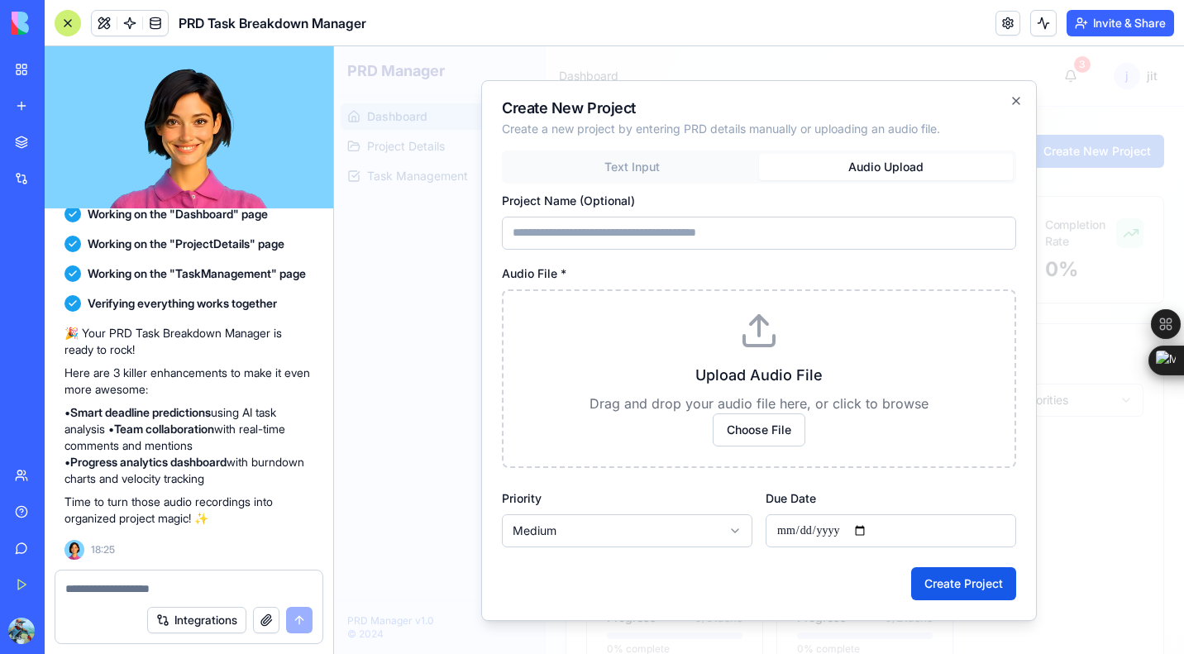
click at [659, 169] on button "Text Input" at bounding box center [632, 167] width 254 height 26
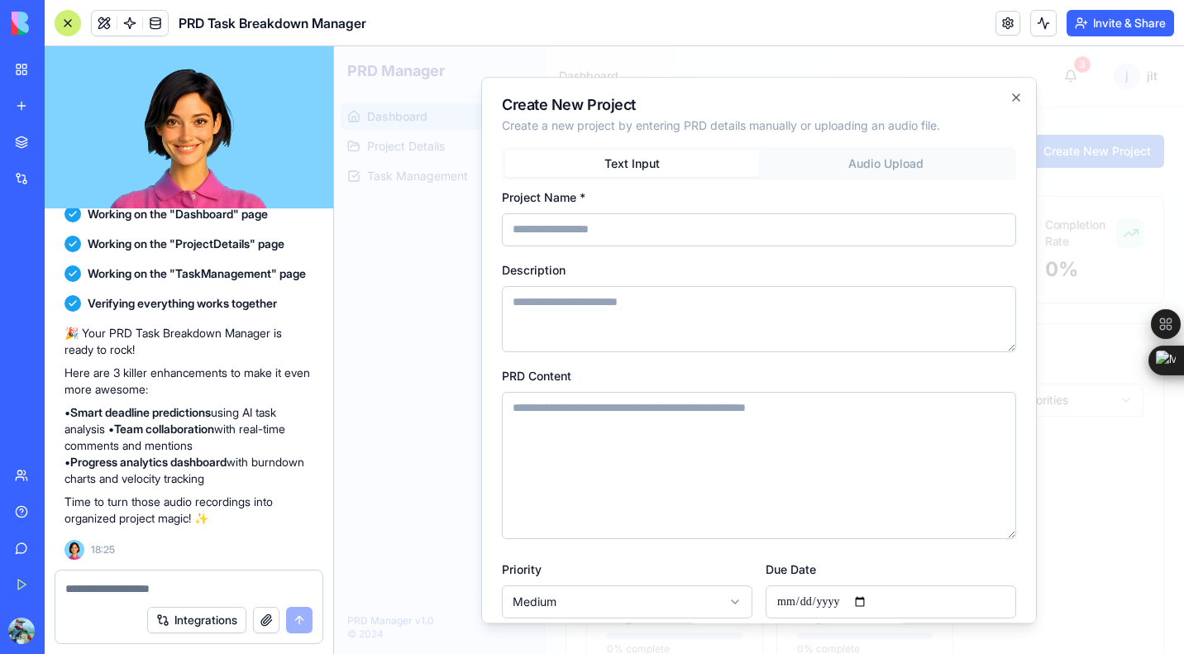
click at [878, 175] on button "Audio Upload" at bounding box center [886, 164] width 254 height 26
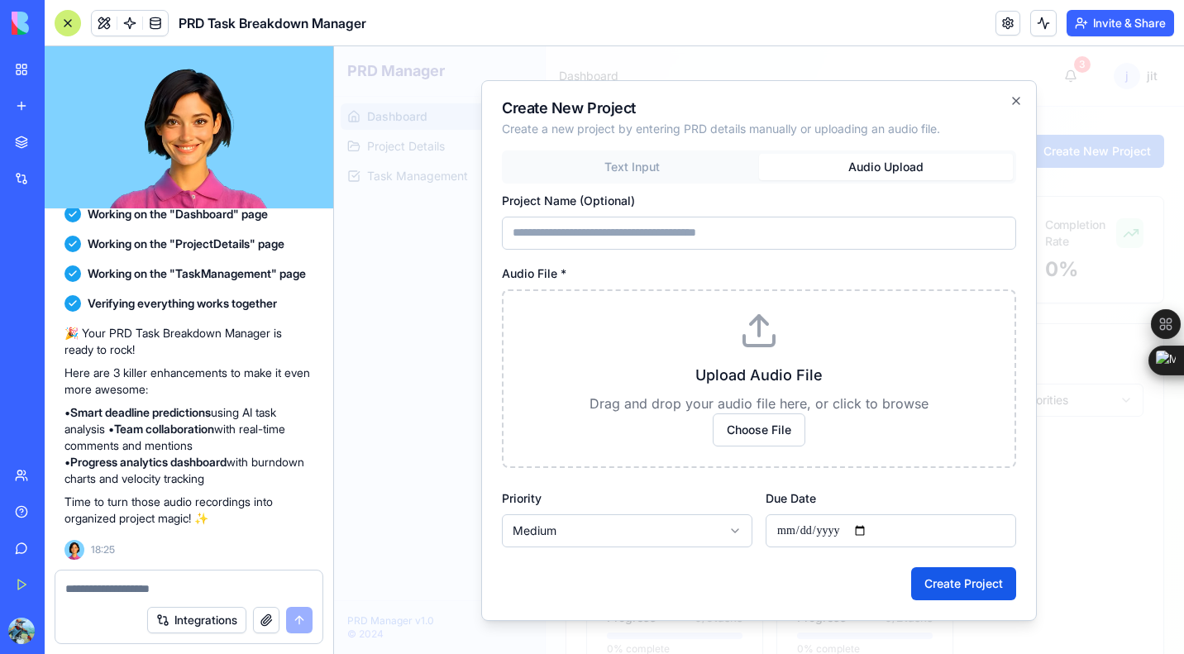
click at [681, 237] on input "Project Name (Optional)" at bounding box center [759, 233] width 514 height 33
type input "******"
click at [656, 180] on div "Text Input Audio Upload" at bounding box center [759, 167] width 514 height 33
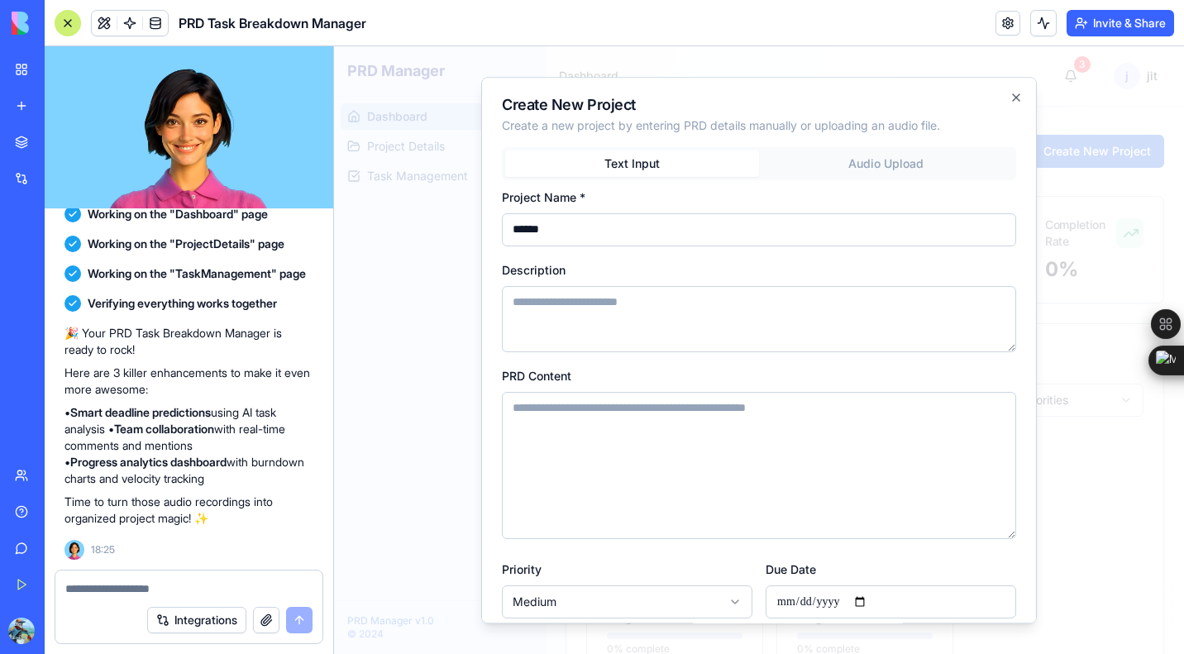
click at [666, 162] on button "Text Input" at bounding box center [632, 164] width 254 height 26
click at [601, 306] on textarea "Description" at bounding box center [759, 319] width 514 height 66
type textarea "**********"
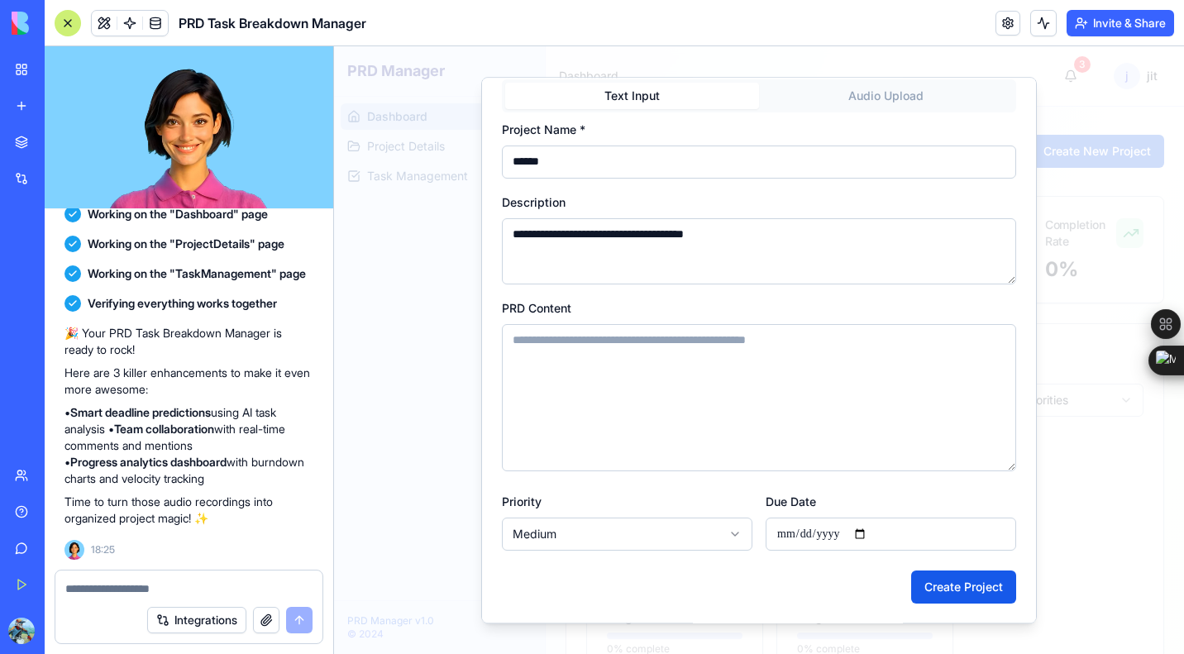
click at [578, 364] on textarea "PRD Content" at bounding box center [759, 397] width 514 height 147
paste textarea "**********"
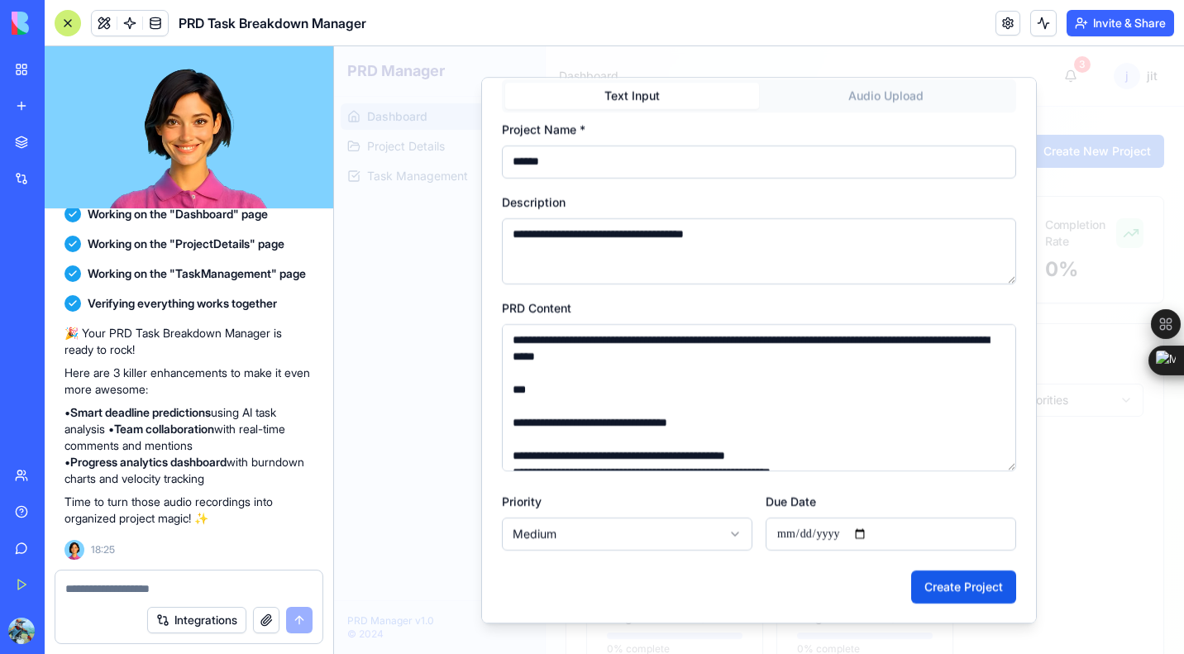
scroll to position [2491, 0]
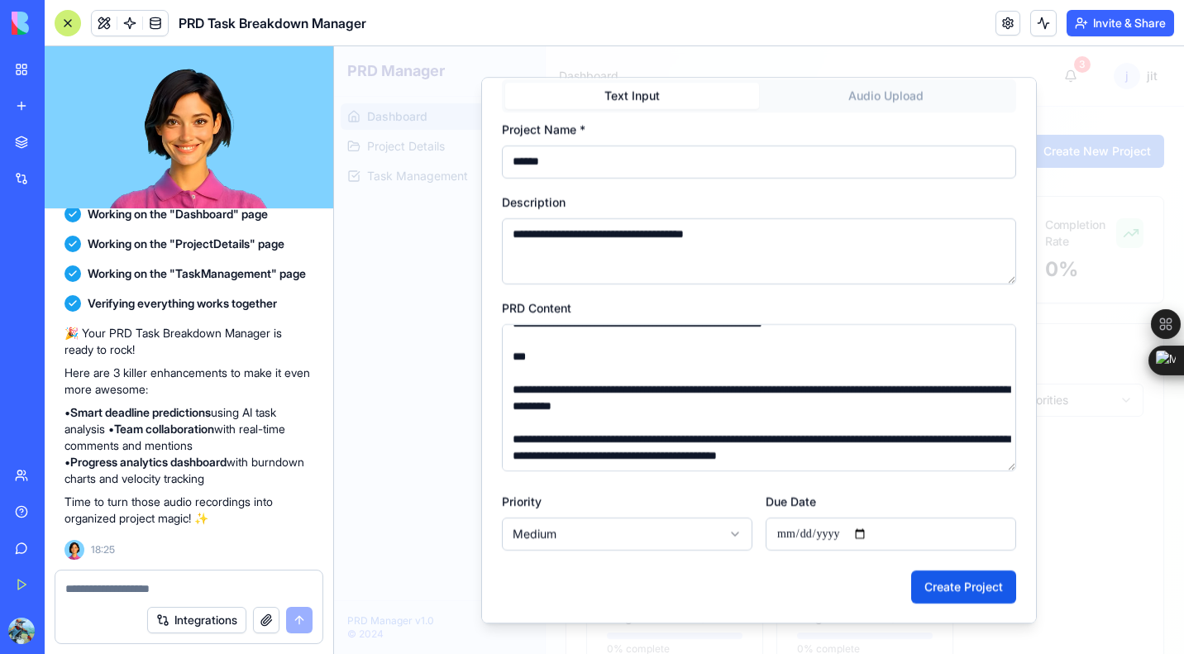
click at [538, 337] on textarea "PRD Content" at bounding box center [759, 397] width 514 height 147
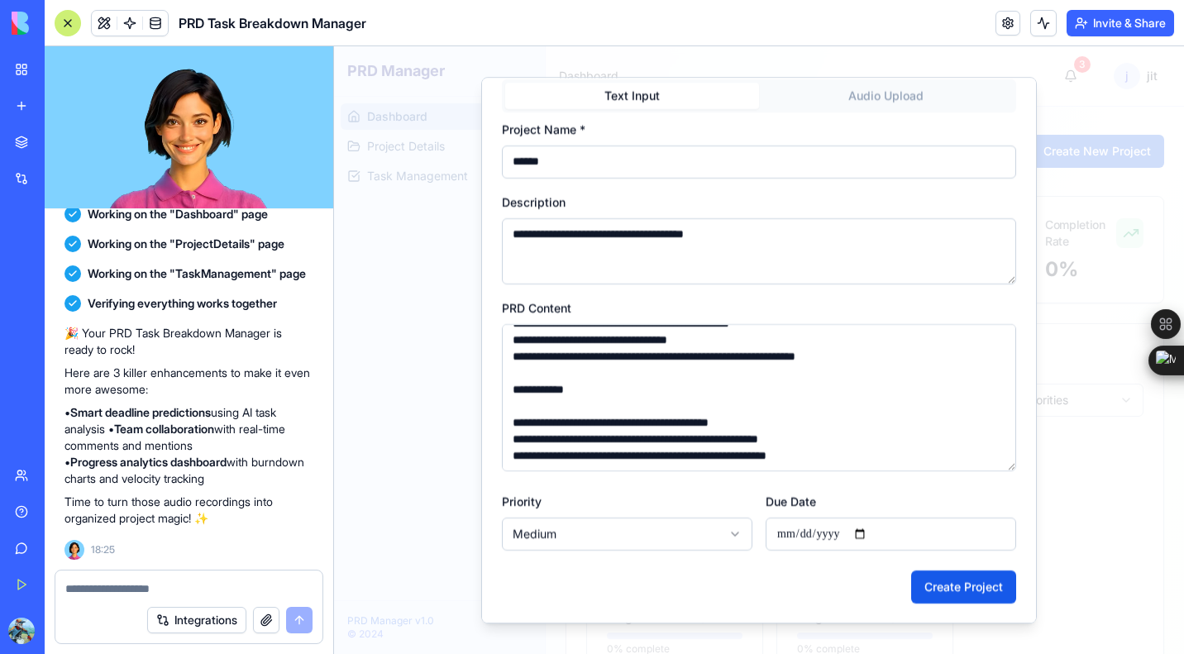
scroll to position [0, 0]
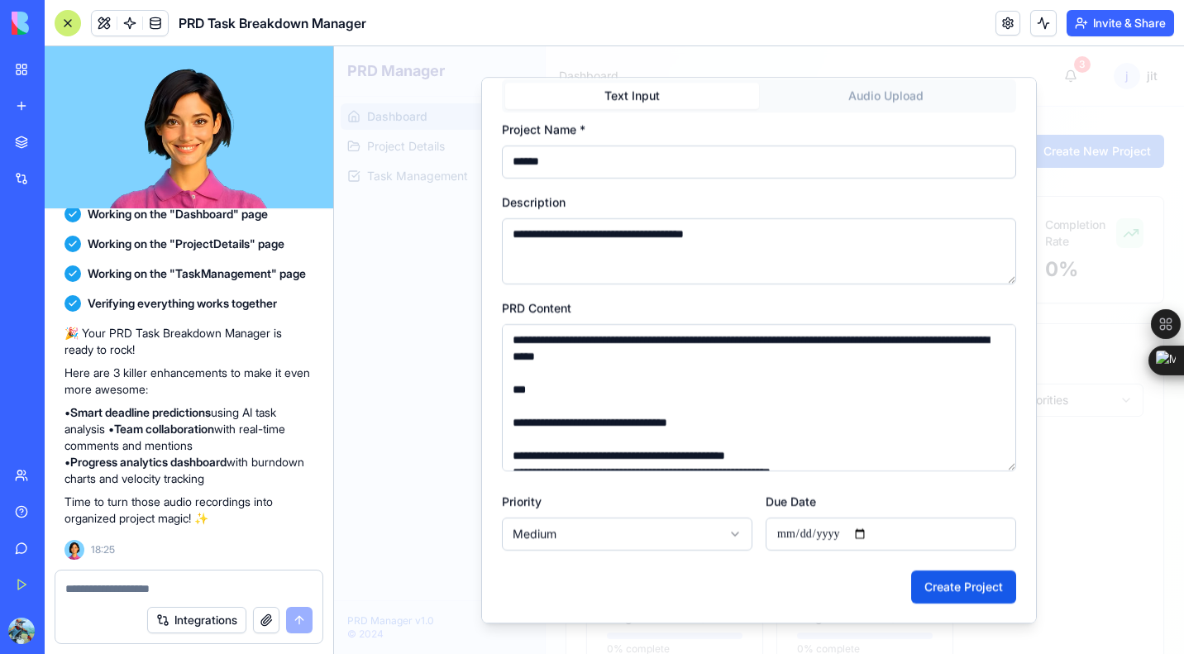
click at [586, 392] on textarea "PRD Content" at bounding box center [759, 397] width 514 height 147
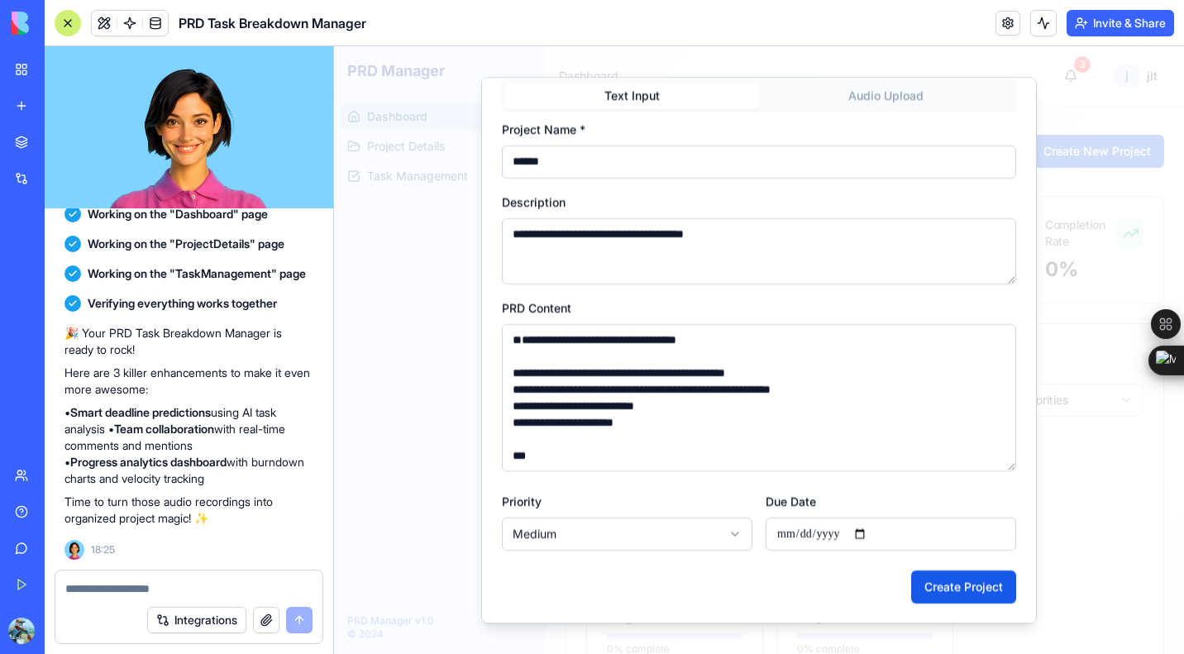
type textarea "**********"
click at [876, 535] on input "Due Date" at bounding box center [891, 534] width 251 height 33
type input "**********"
click at [945, 592] on button "Create Project" at bounding box center [964, 587] width 105 height 33
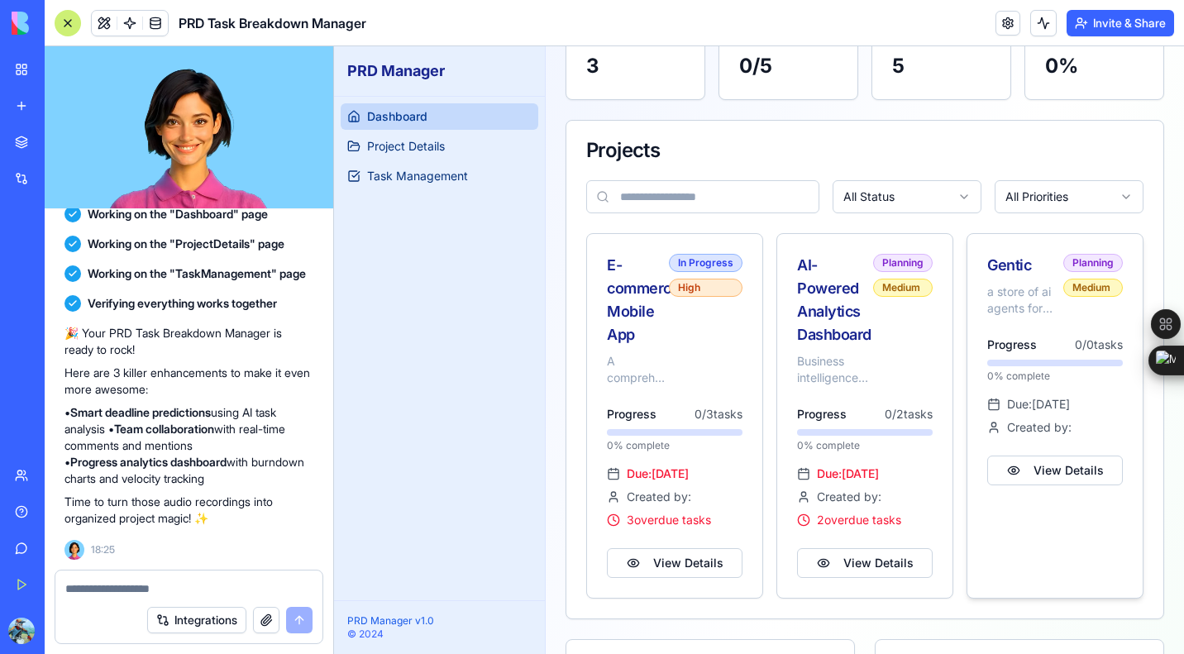
scroll to position [211, 0]
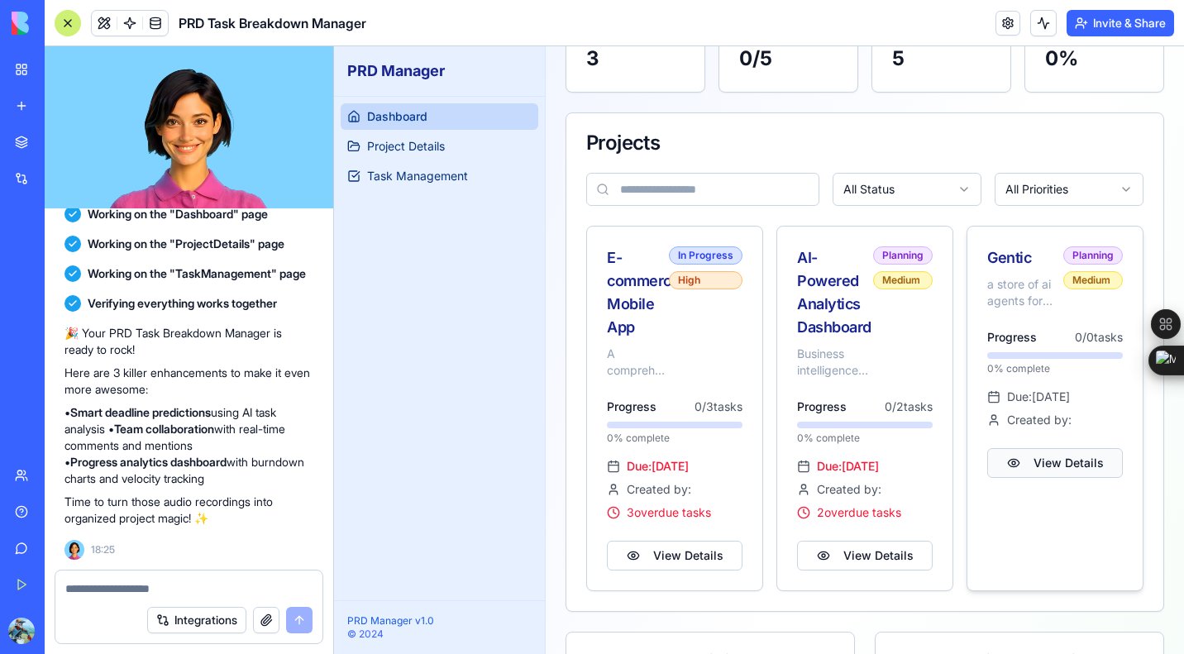
click at [1042, 468] on button "View Details" at bounding box center [1056, 463] width 136 height 30
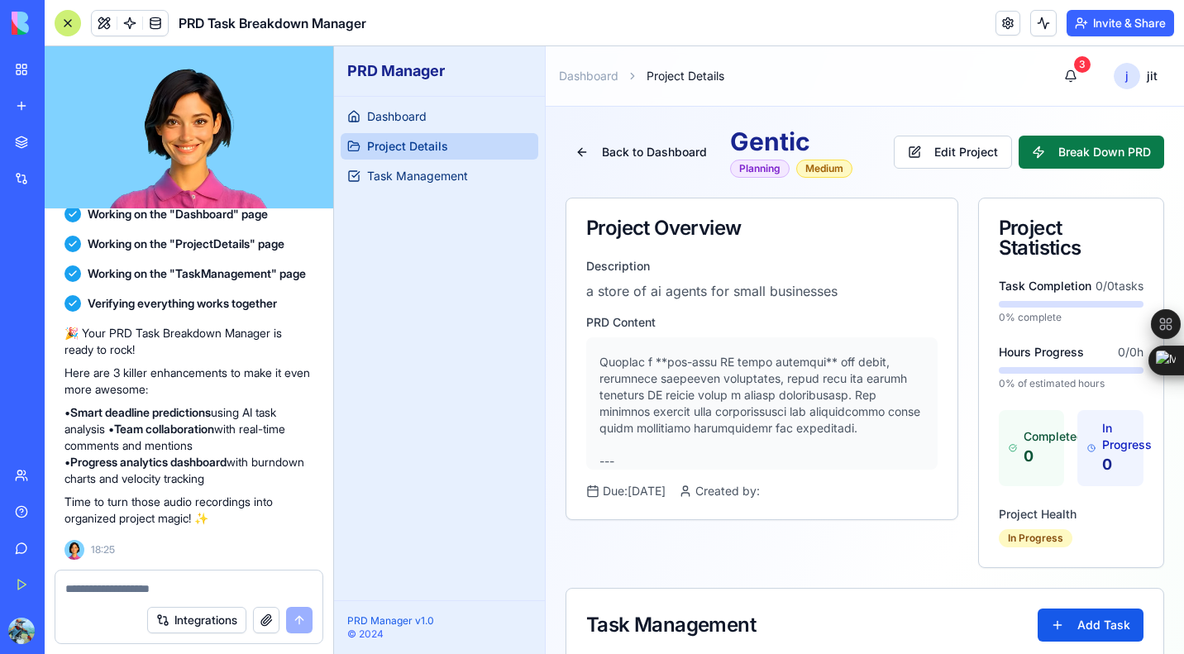
click at [1073, 151] on button "Break Down PRD" at bounding box center [1092, 152] width 146 height 33
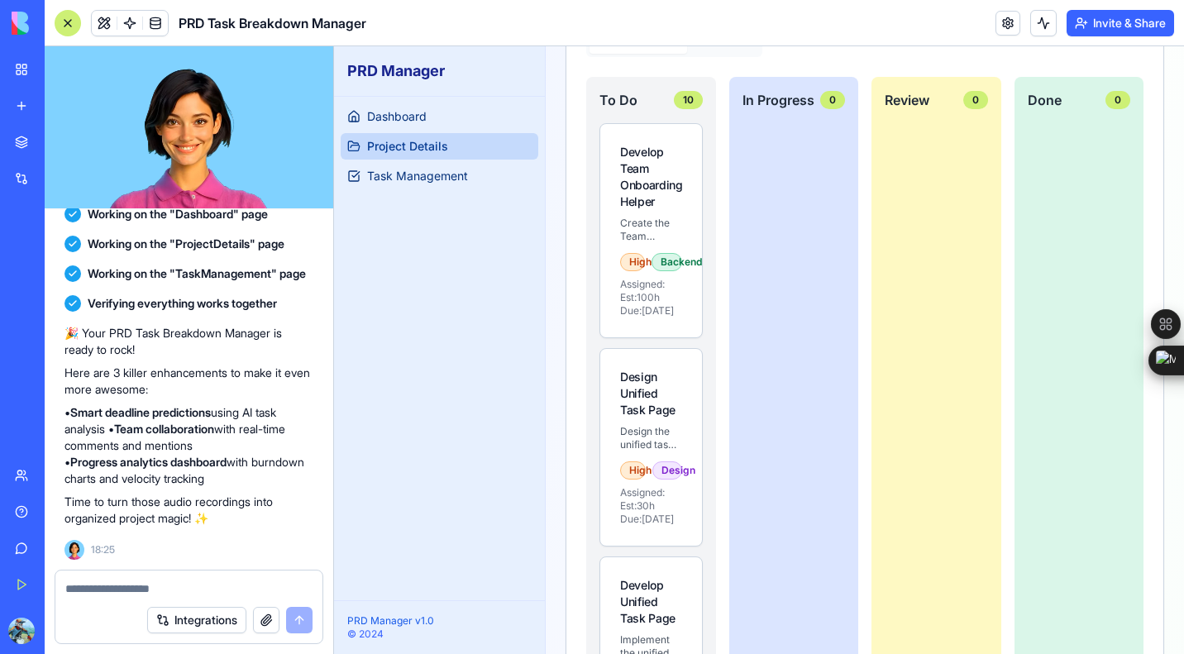
scroll to position [822, 0]
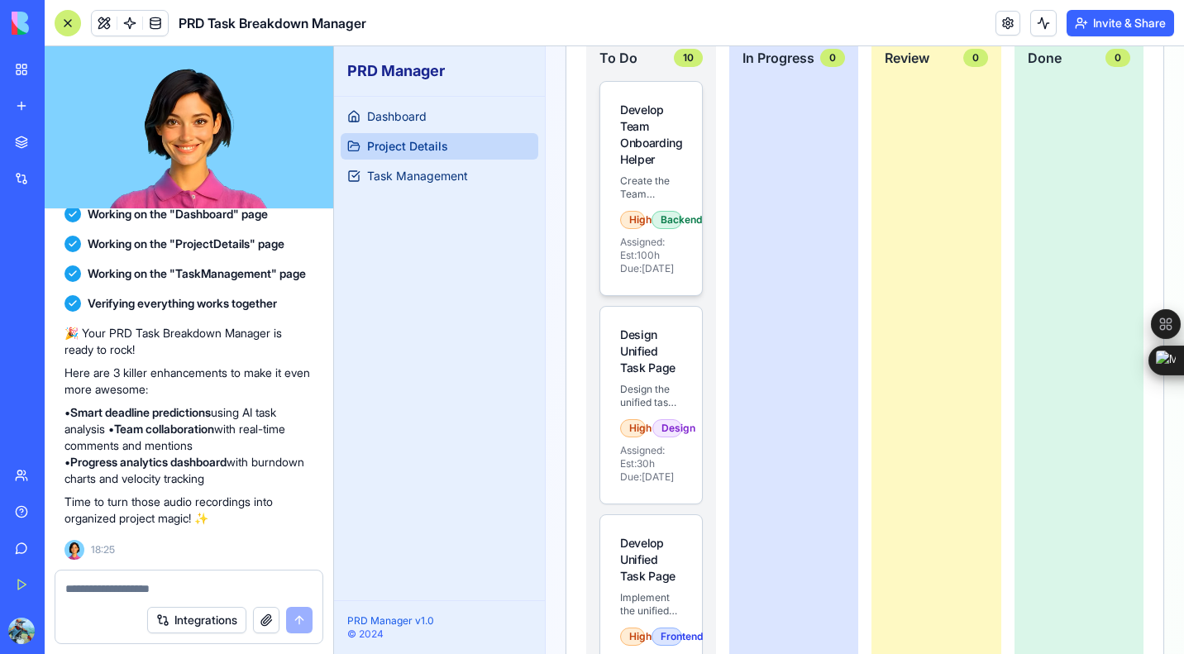
drag, startPoint x: 639, startPoint y: 182, endPoint x: 749, endPoint y: 155, distance: 114.2
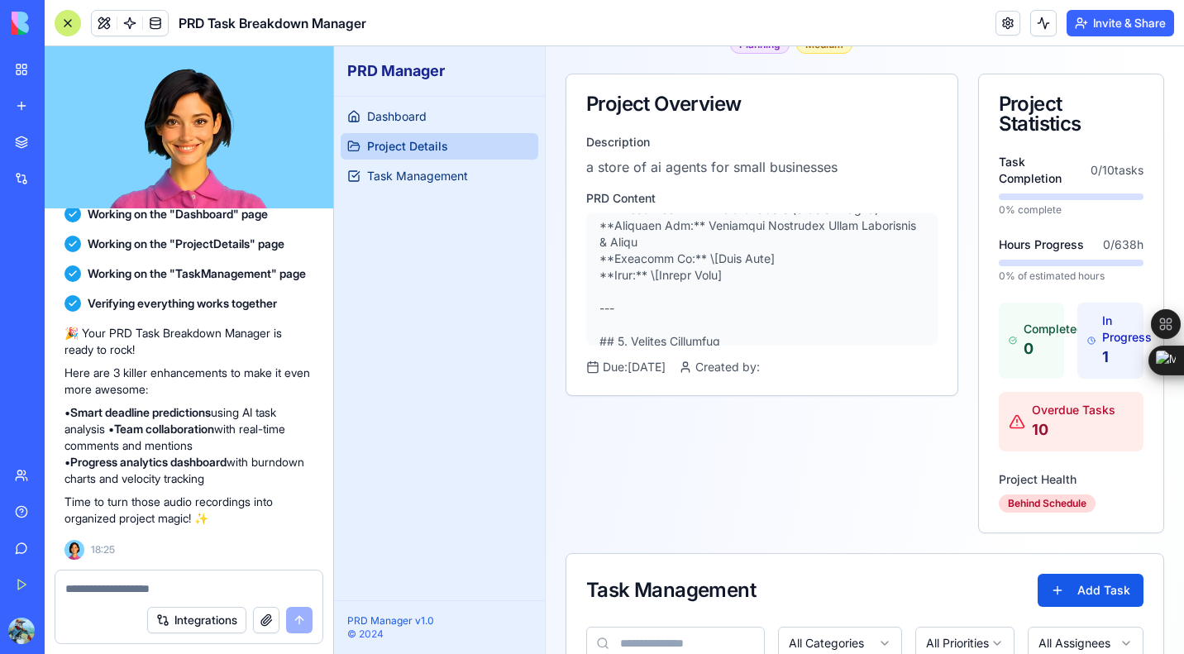
scroll to position [0, 0]
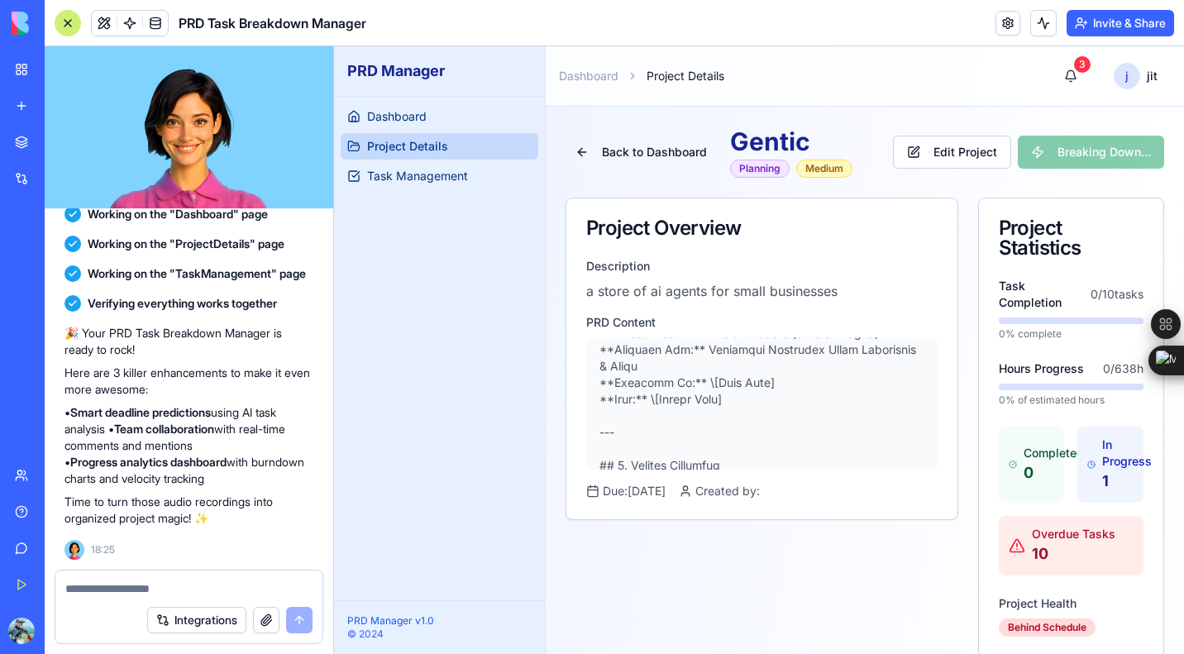
click at [37, 80] on link "My Workspace" at bounding box center [38, 69] width 66 height 33
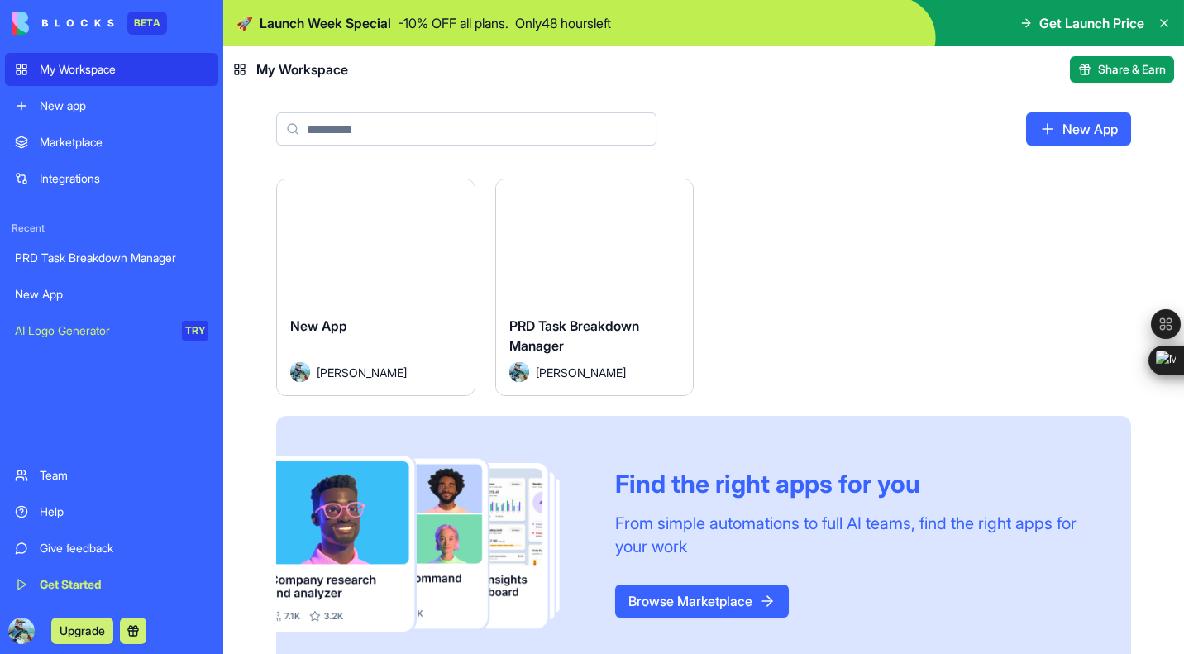
scroll to position [32, 0]
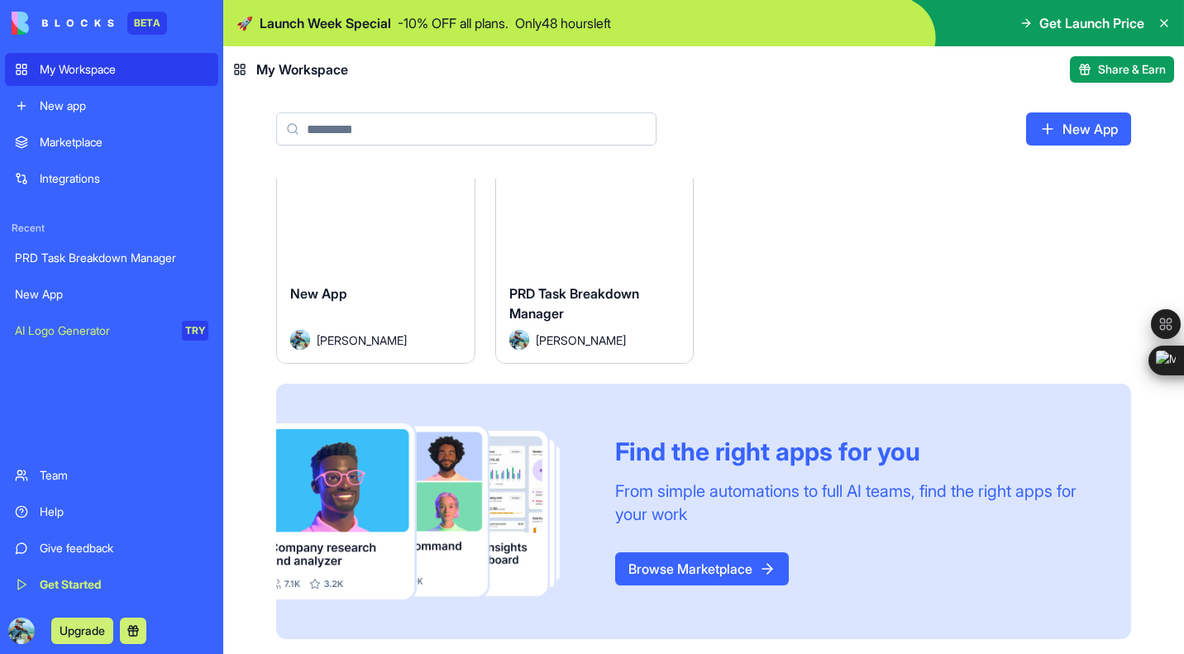
click at [59, 484] on link "Team" at bounding box center [111, 475] width 213 height 33
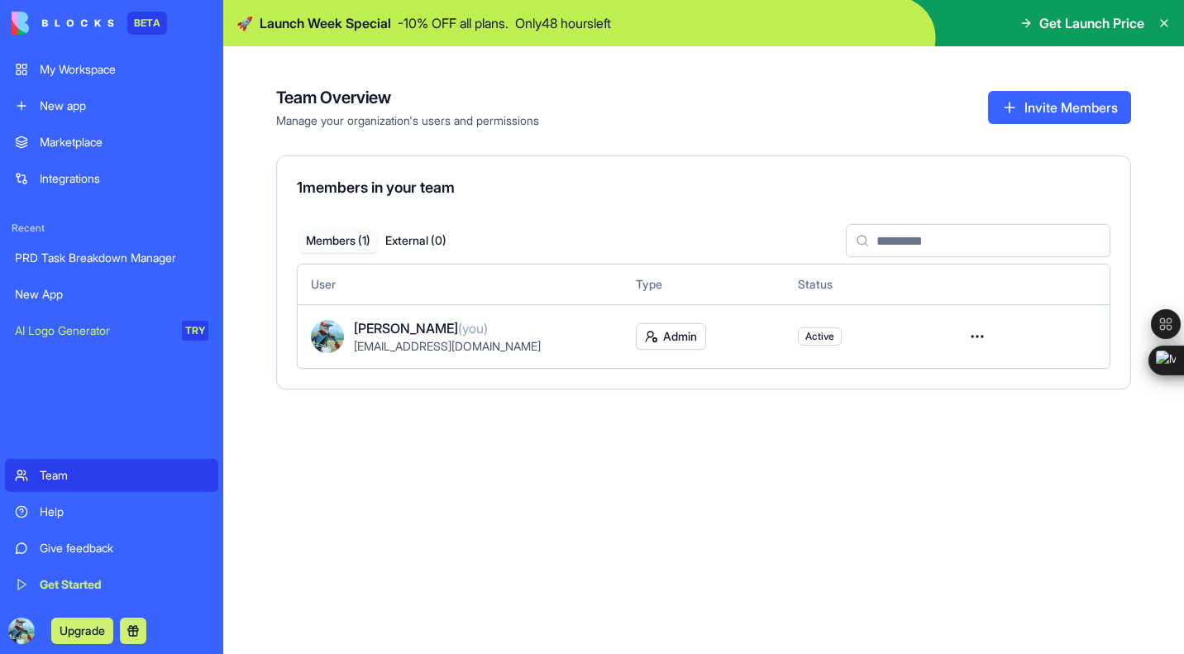
click at [46, 510] on div "Help" at bounding box center [124, 512] width 169 height 17
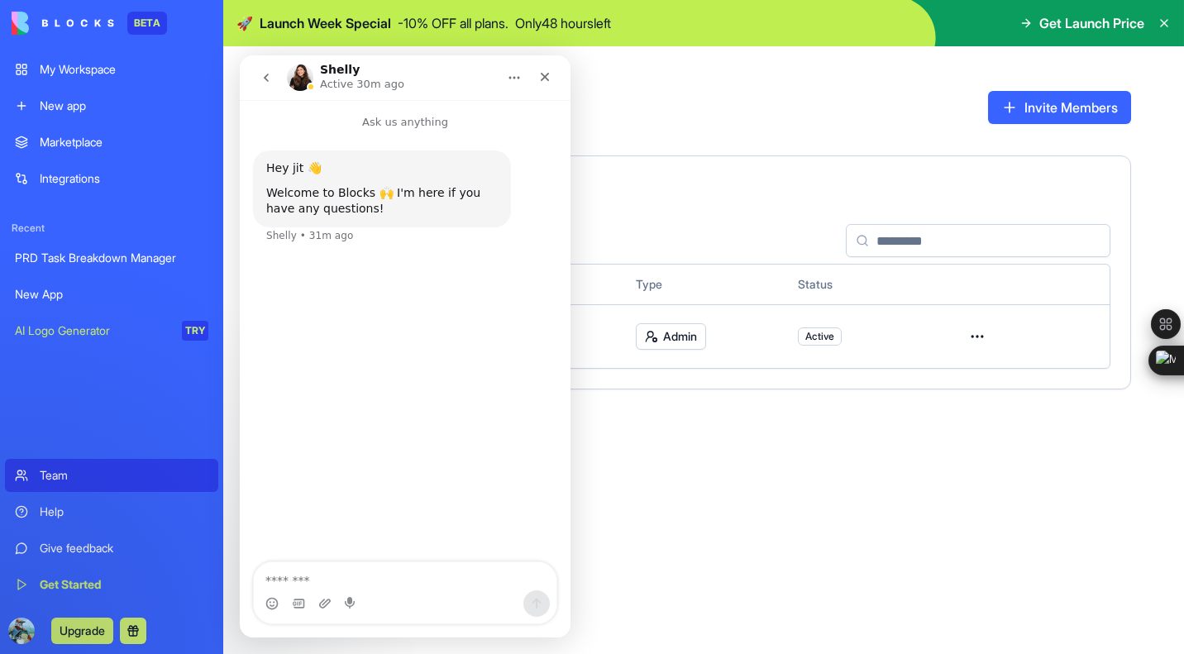
click at [112, 12] on img at bounding box center [63, 23] width 103 height 23
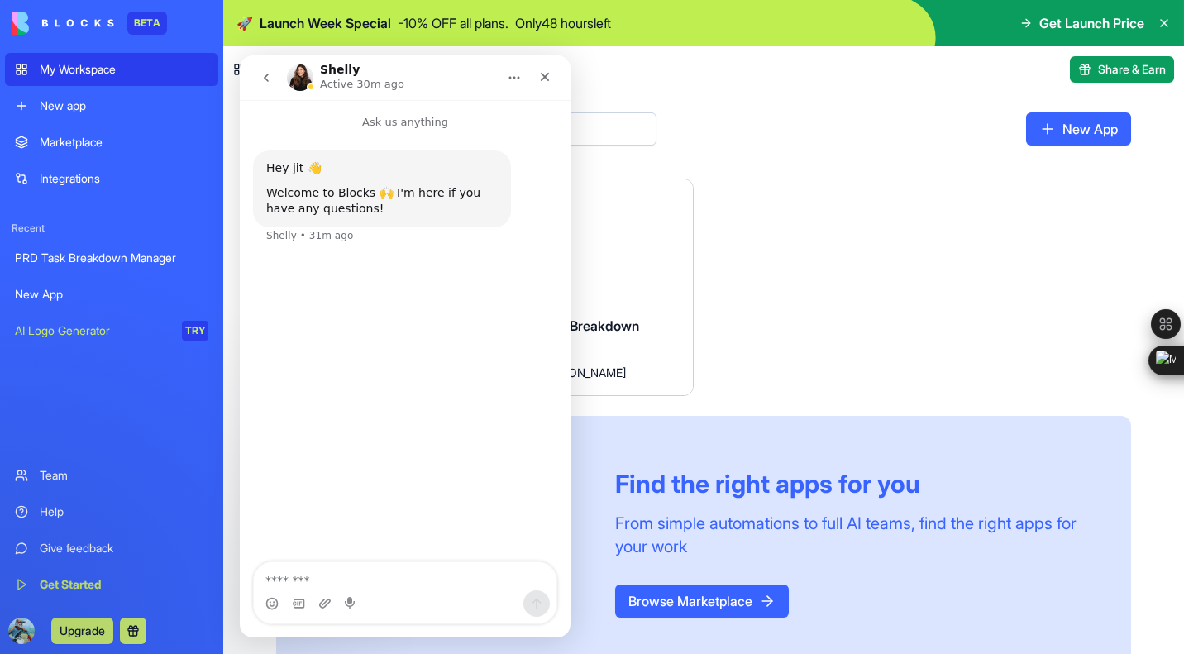
scroll to position [32, 0]
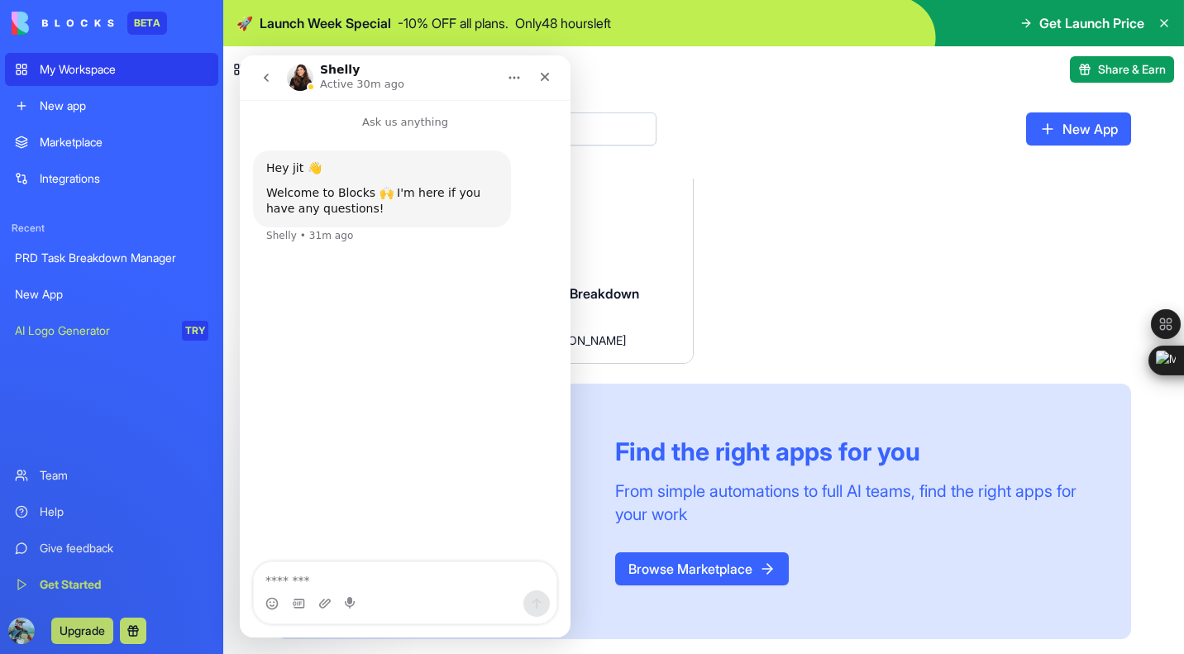
click at [125, 576] on link "Get Started" at bounding box center [111, 584] width 213 height 33
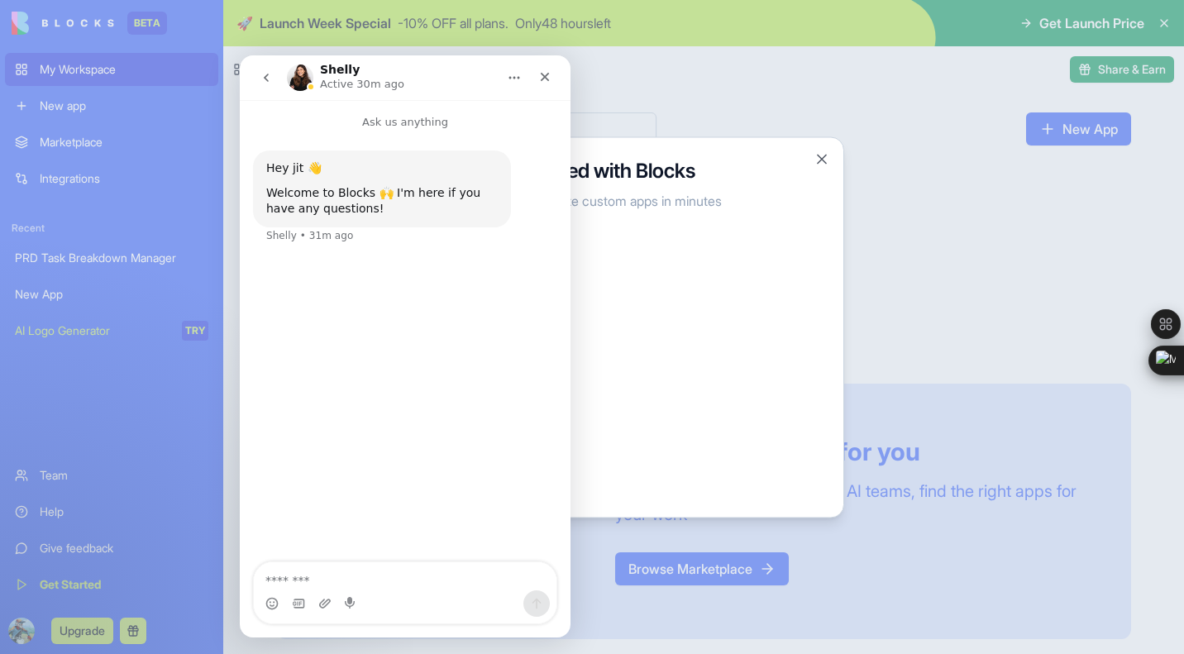
click at [639, 117] on div at bounding box center [592, 327] width 1184 height 654
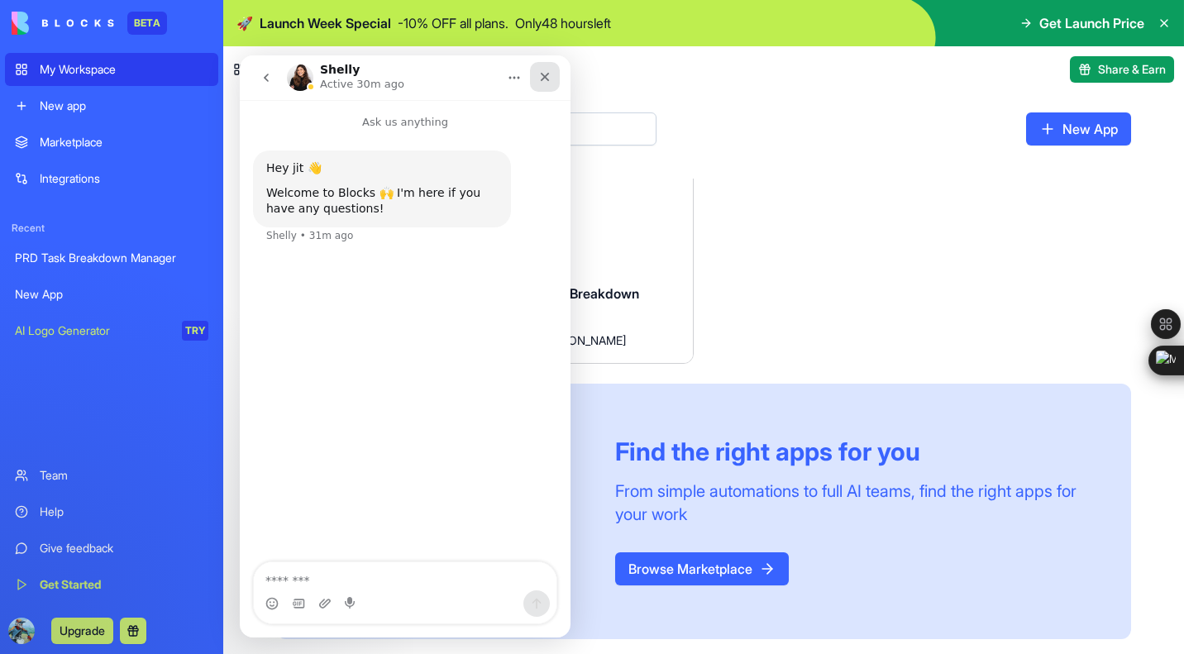
click at [546, 78] on icon "Close" at bounding box center [545, 77] width 9 height 9
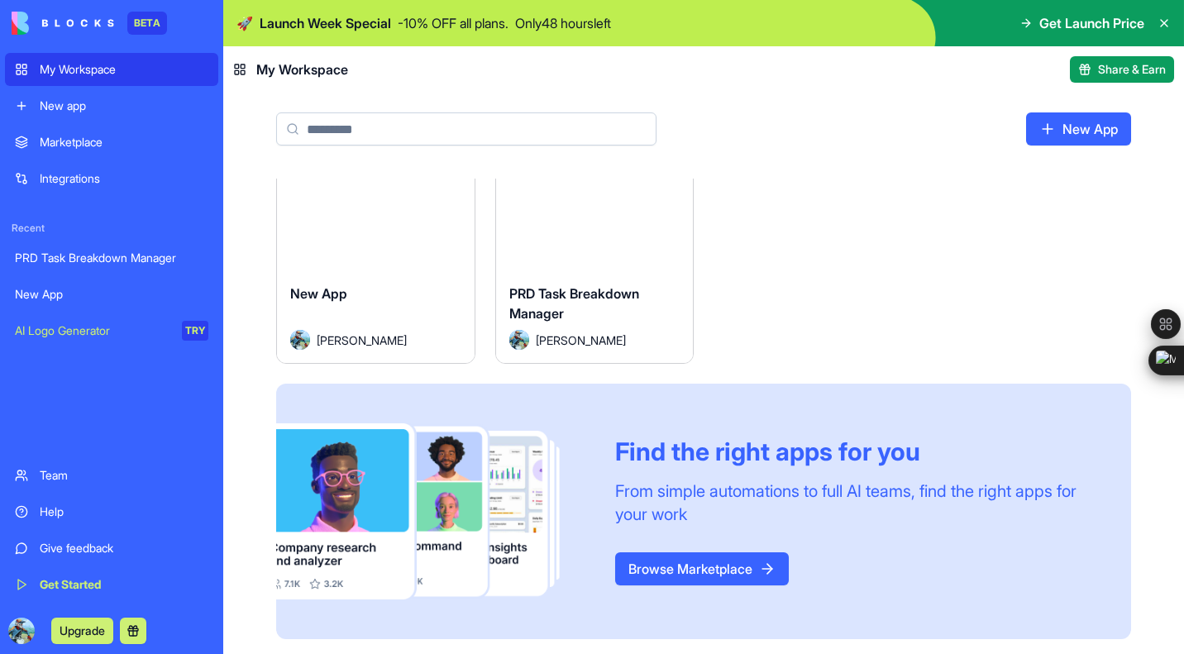
click at [73, 582] on div "Get Started" at bounding box center [124, 585] width 169 height 17
